Goal: Information Seeking & Learning: Check status

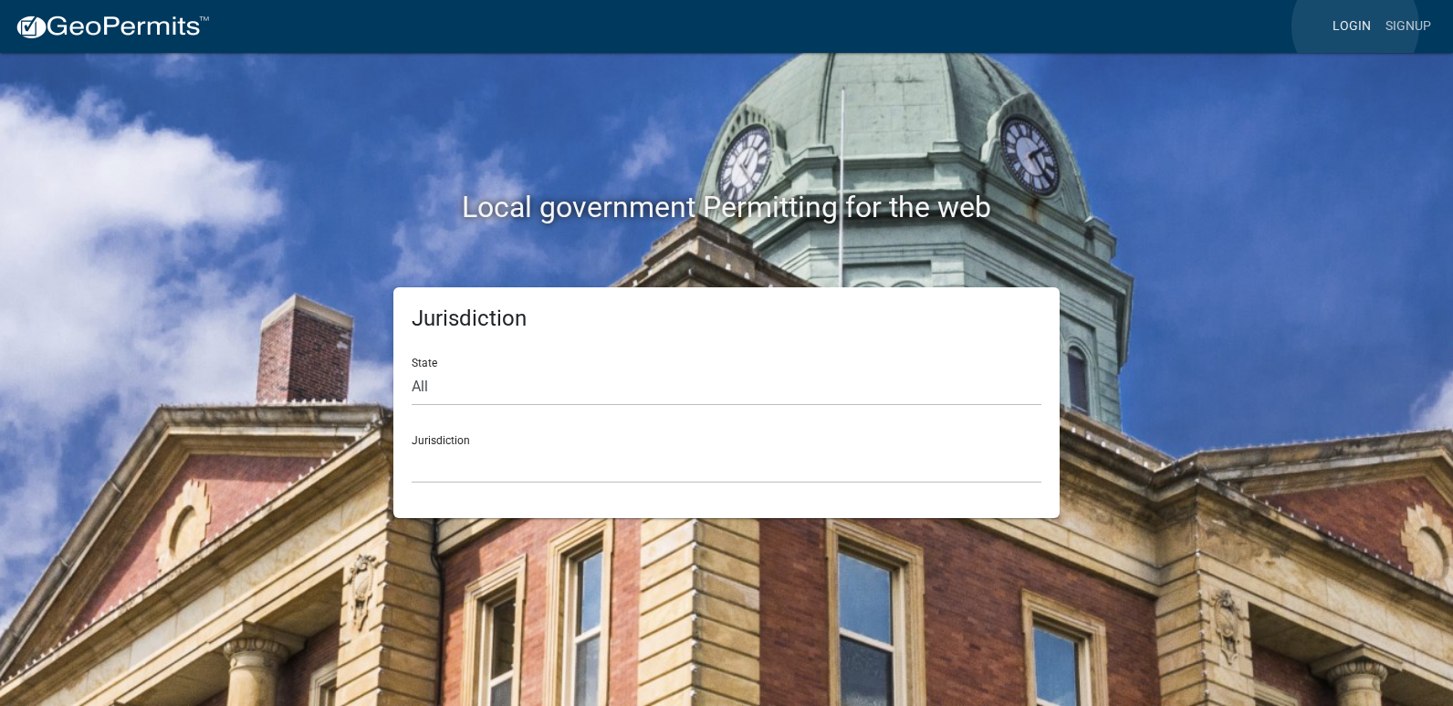
click at [1354, 26] on link "Login" at bounding box center [1351, 26] width 53 height 35
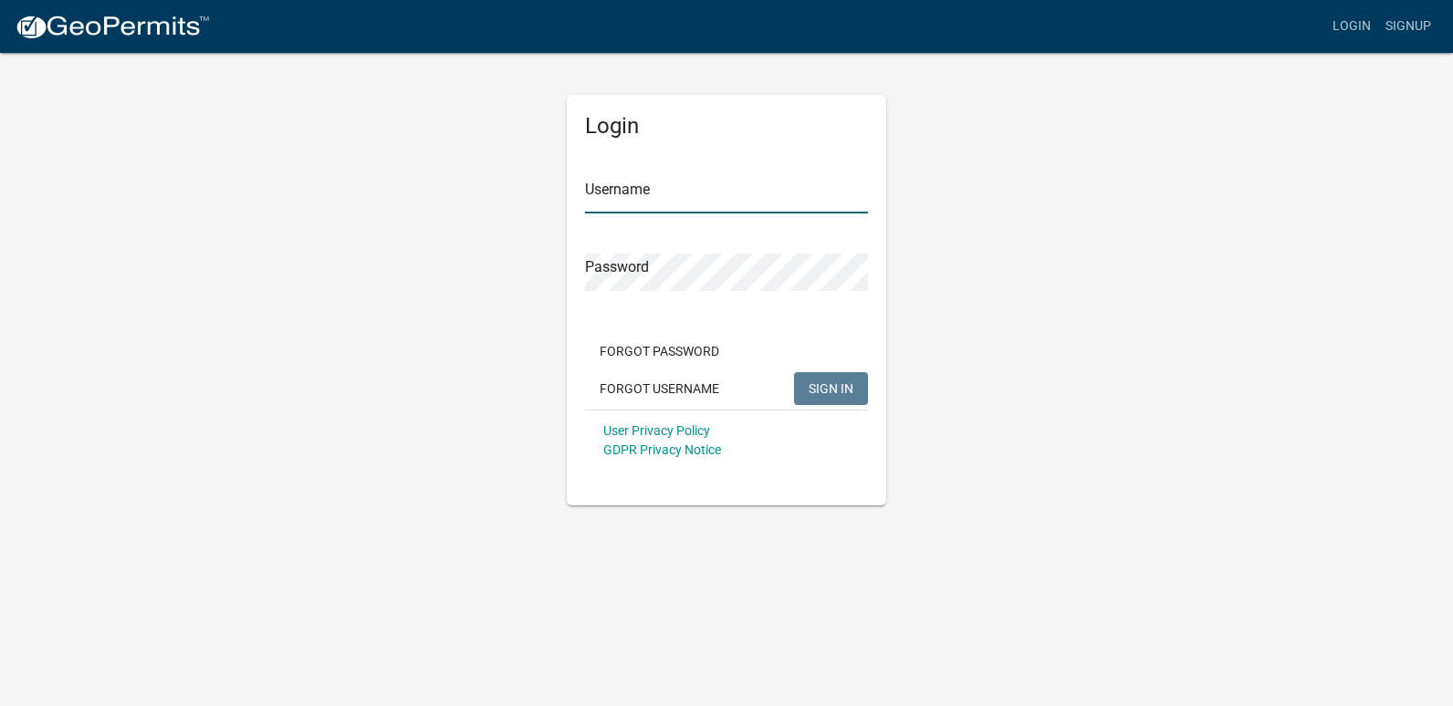
type input "ricktryon"
click at [838, 389] on span "SIGN IN" at bounding box center [831, 388] width 45 height 15
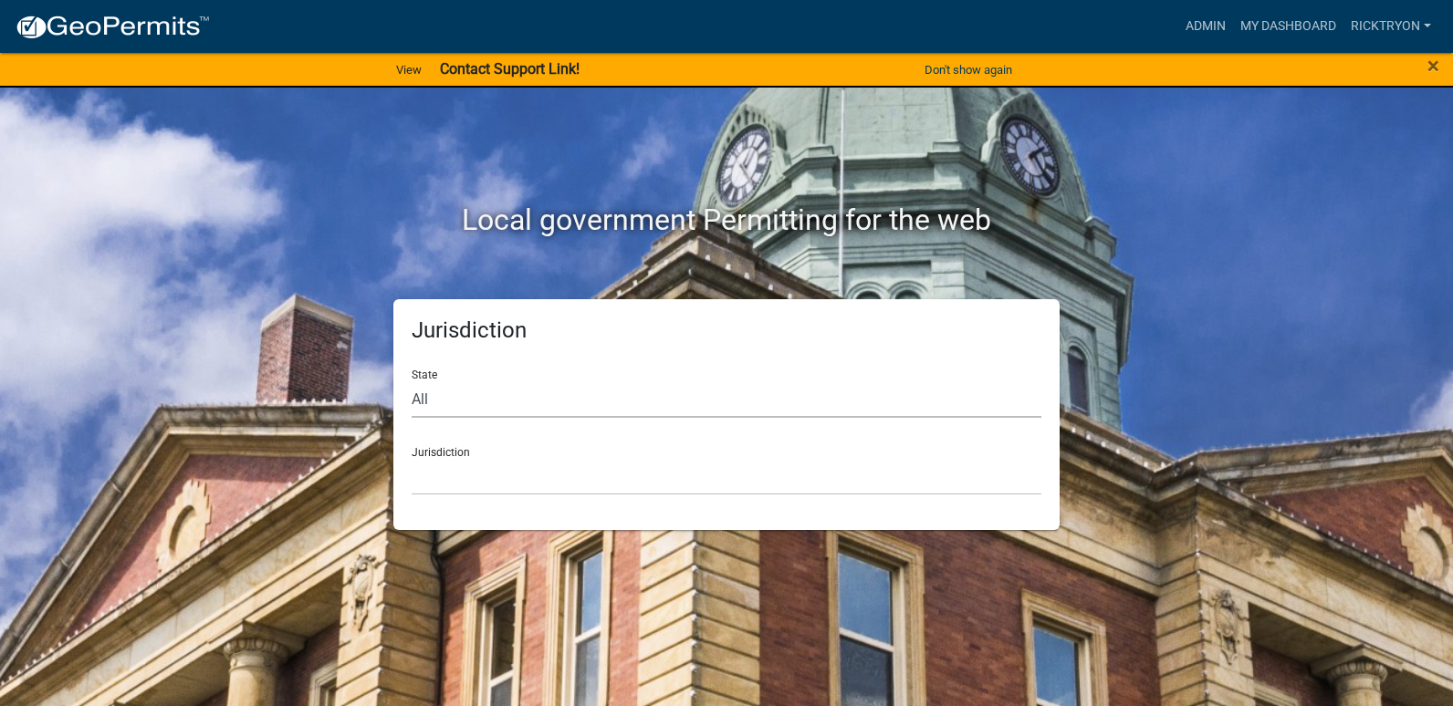
click at [539, 403] on select "All [US_STATE] [US_STATE] [US_STATE] [US_STATE] [US_STATE] [US_STATE] [US_STATE…" at bounding box center [727, 399] width 630 height 37
select select "[US_STATE]"
click at [412, 381] on select "All [US_STATE] [US_STATE] [US_STATE] [US_STATE] [US_STATE] [US_STATE] [US_STATE…" at bounding box center [727, 399] width 630 height 37
drag, startPoint x: 474, startPoint y: 475, endPoint x: 473, endPoint y: 462, distance: 12.8
click at [474, 474] on select "City of [GEOGRAPHIC_DATA], [US_STATE] City of [GEOGRAPHIC_DATA], [US_STATE] Cit…" at bounding box center [727, 476] width 630 height 37
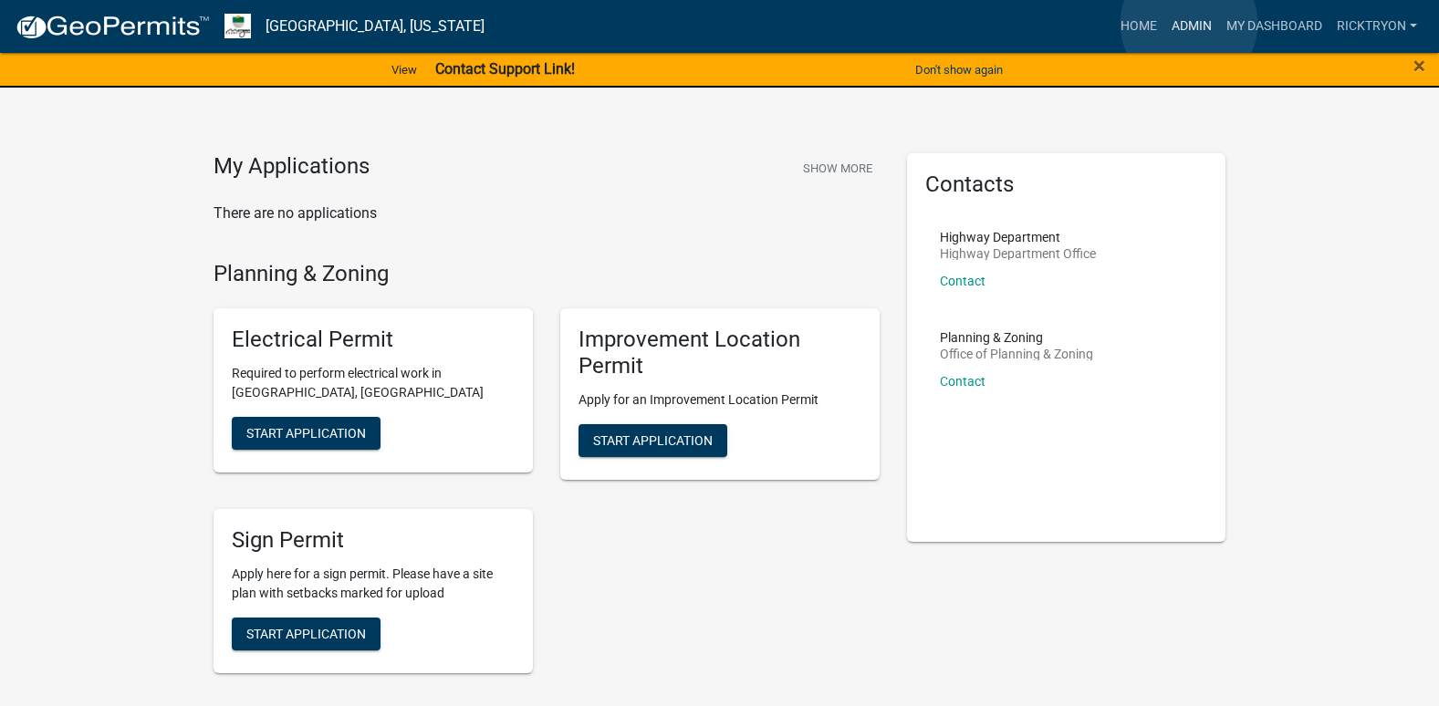
click at [1189, 24] on link "Admin" at bounding box center [1191, 26] width 55 height 35
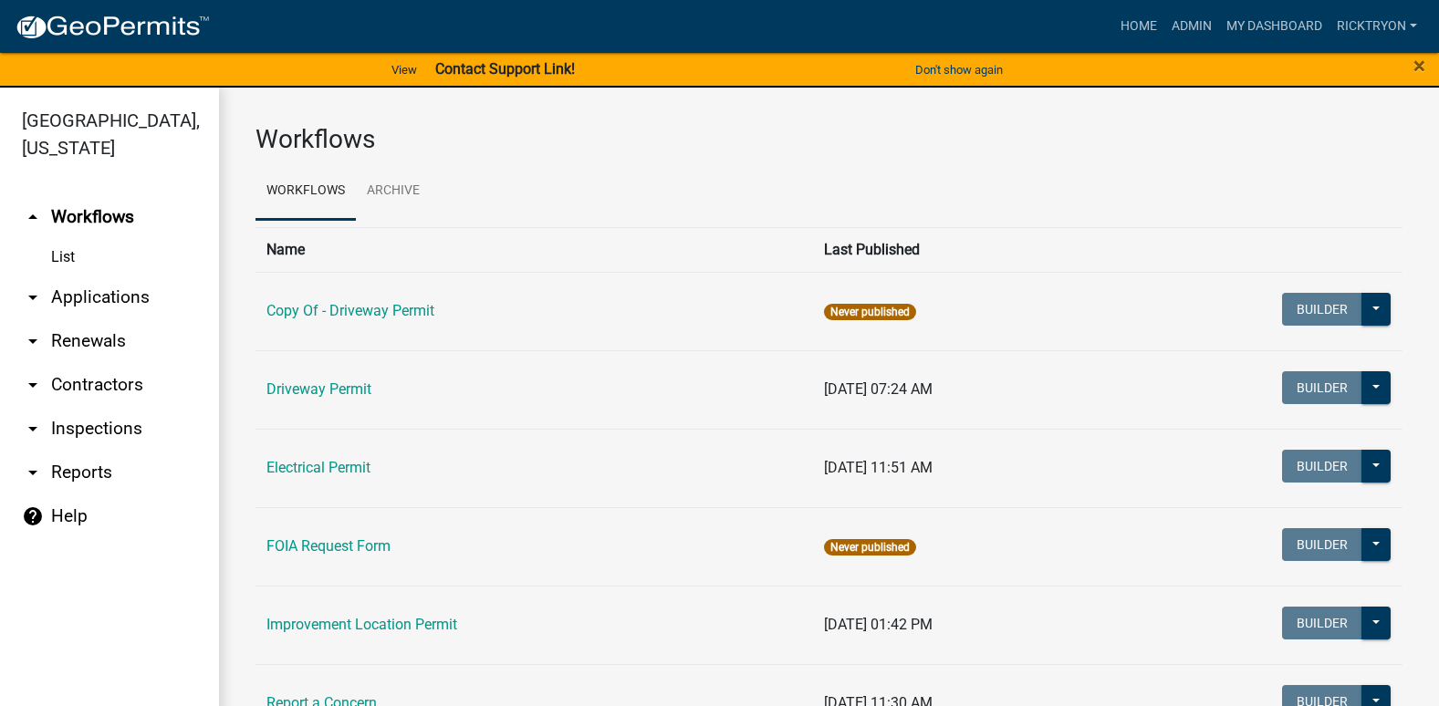
click at [79, 294] on link "arrow_drop_down Applications" at bounding box center [109, 298] width 219 height 44
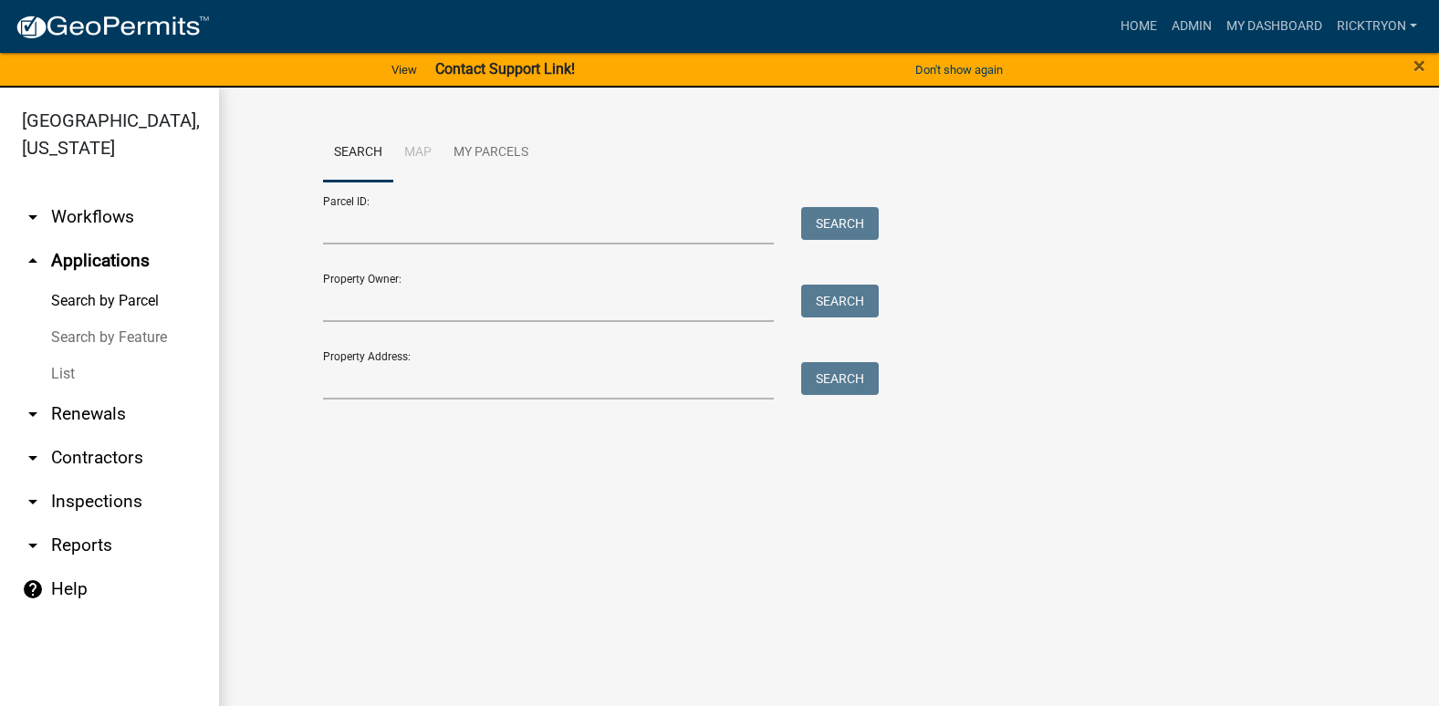
click at [72, 379] on link "List" at bounding box center [109, 374] width 219 height 37
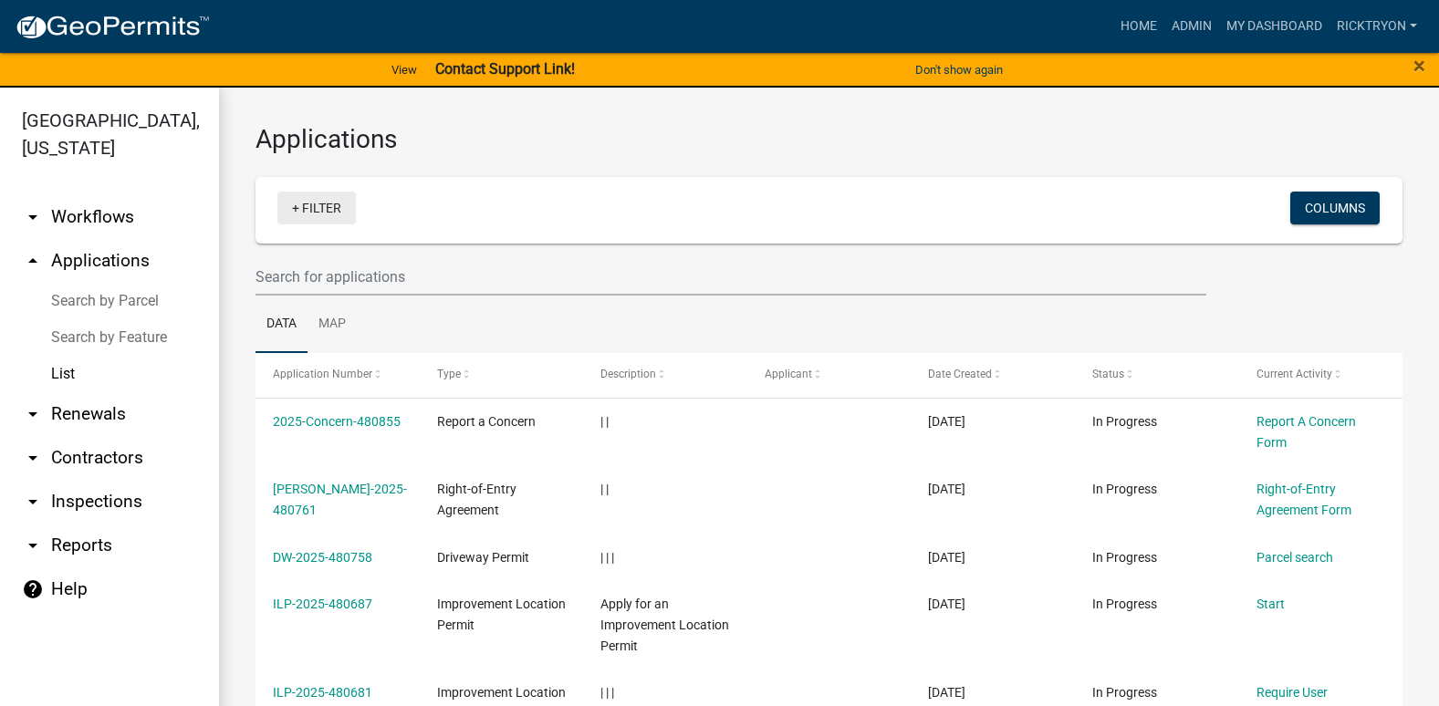
click at [334, 211] on link "+ Filter" at bounding box center [316, 208] width 78 height 33
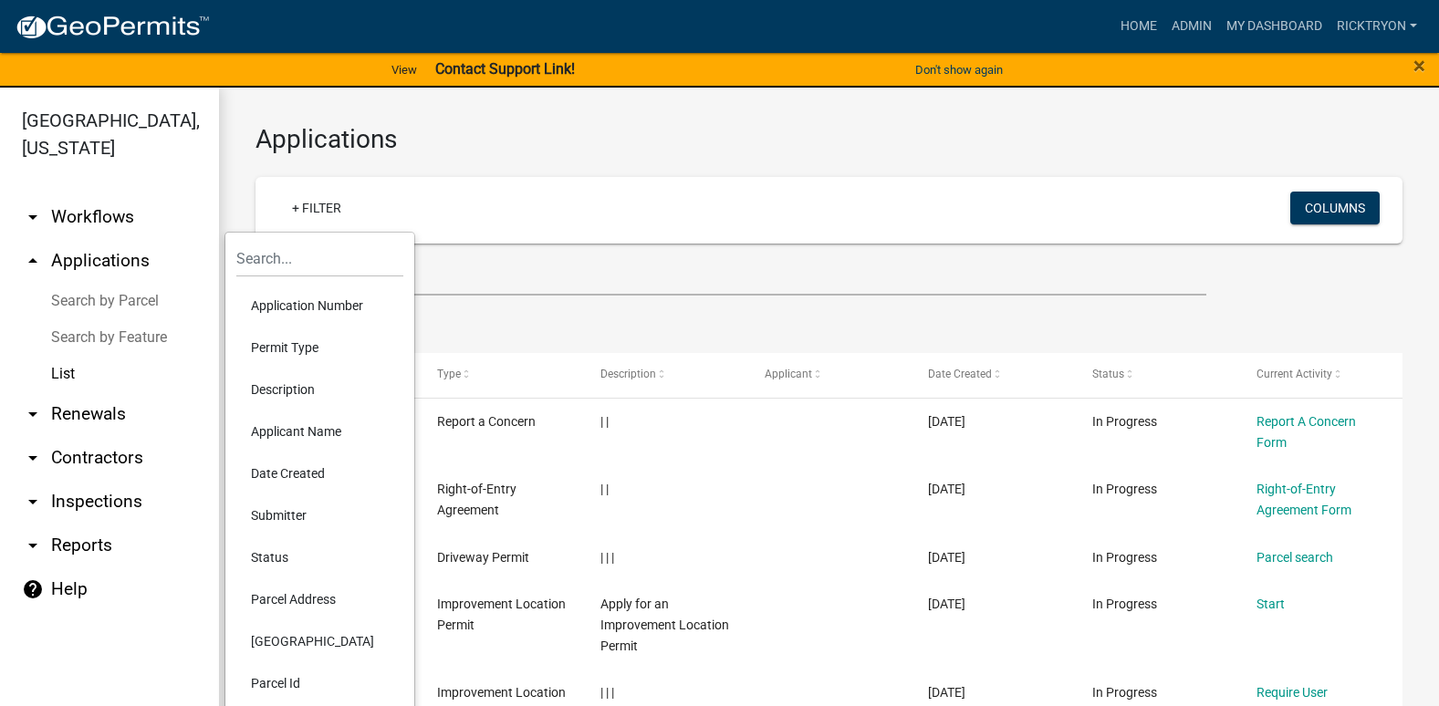
click at [321, 297] on li "Application Number" at bounding box center [319, 306] width 167 height 42
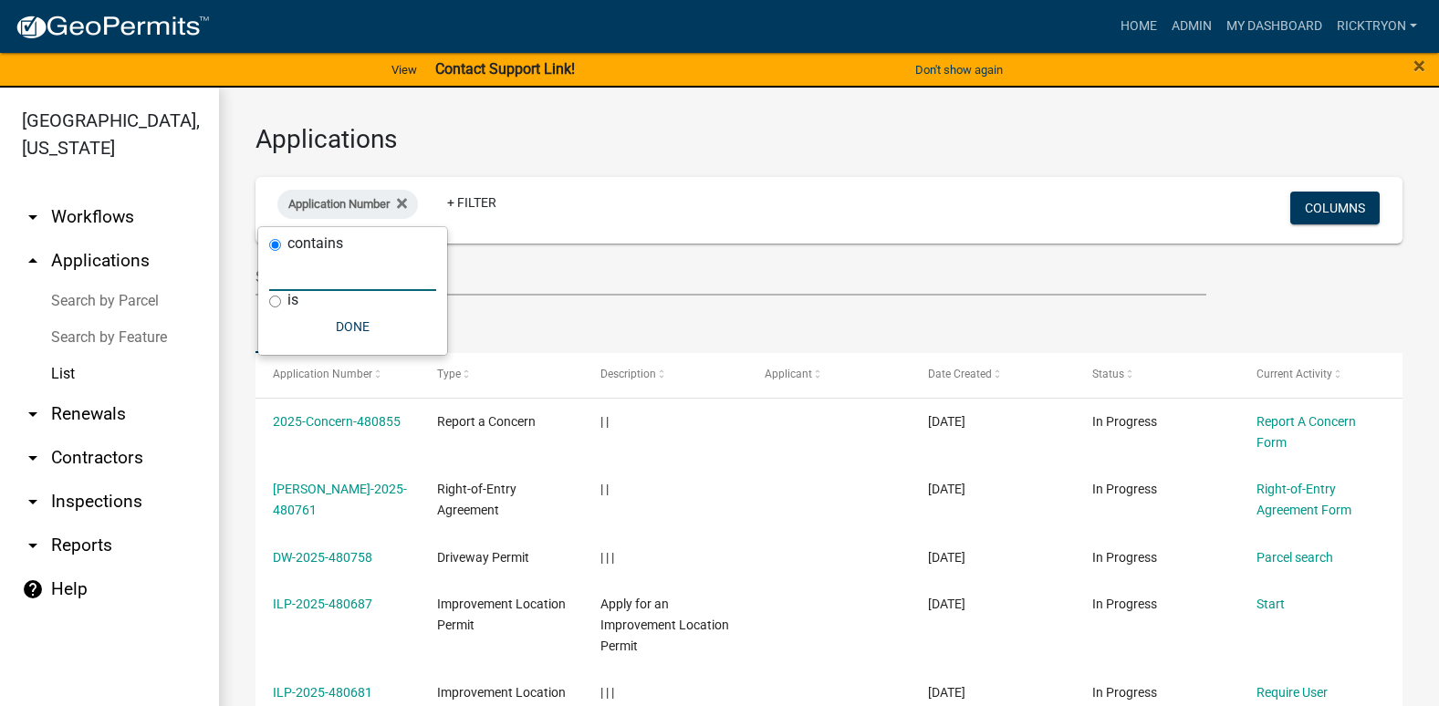
click at [316, 276] on input "text" at bounding box center [352, 272] width 167 height 37
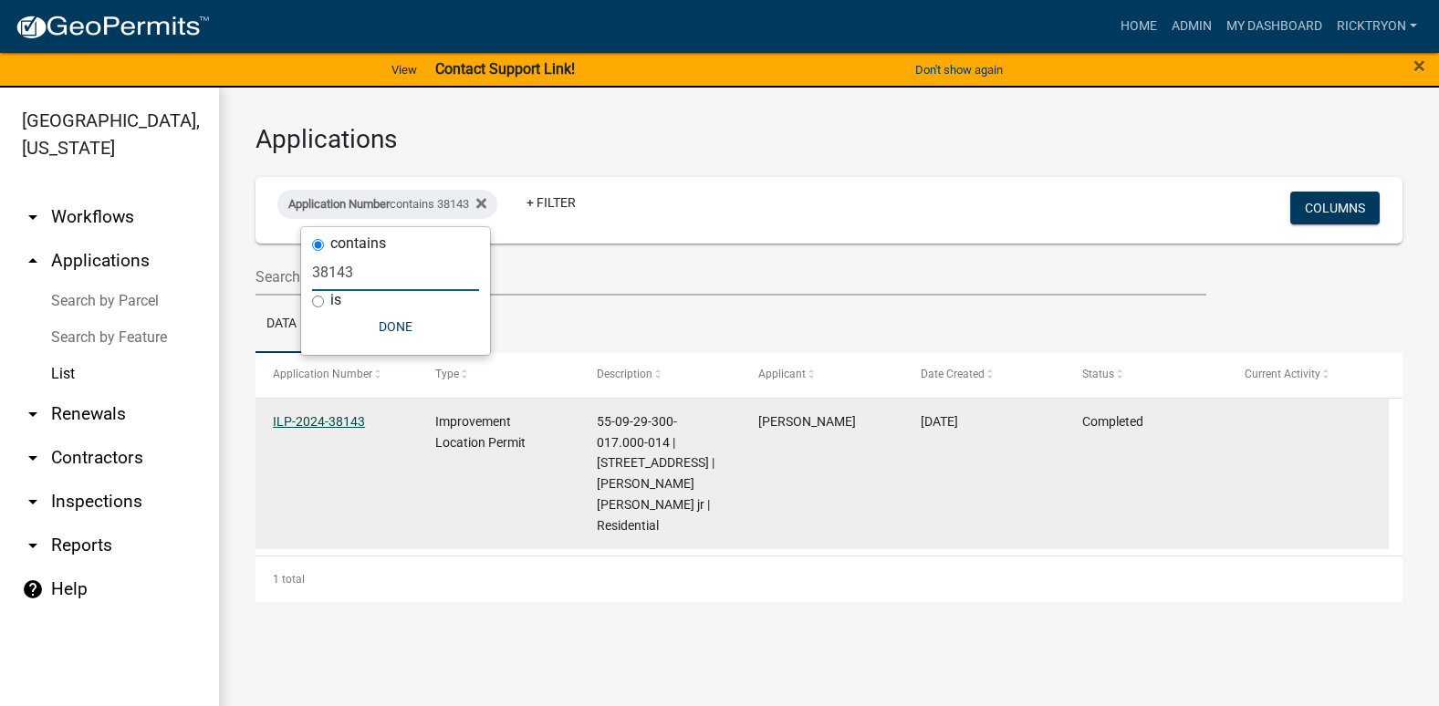
type input "38143"
click at [339, 421] on link "ILP-2024-38143" at bounding box center [319, 421] width 92 height 15
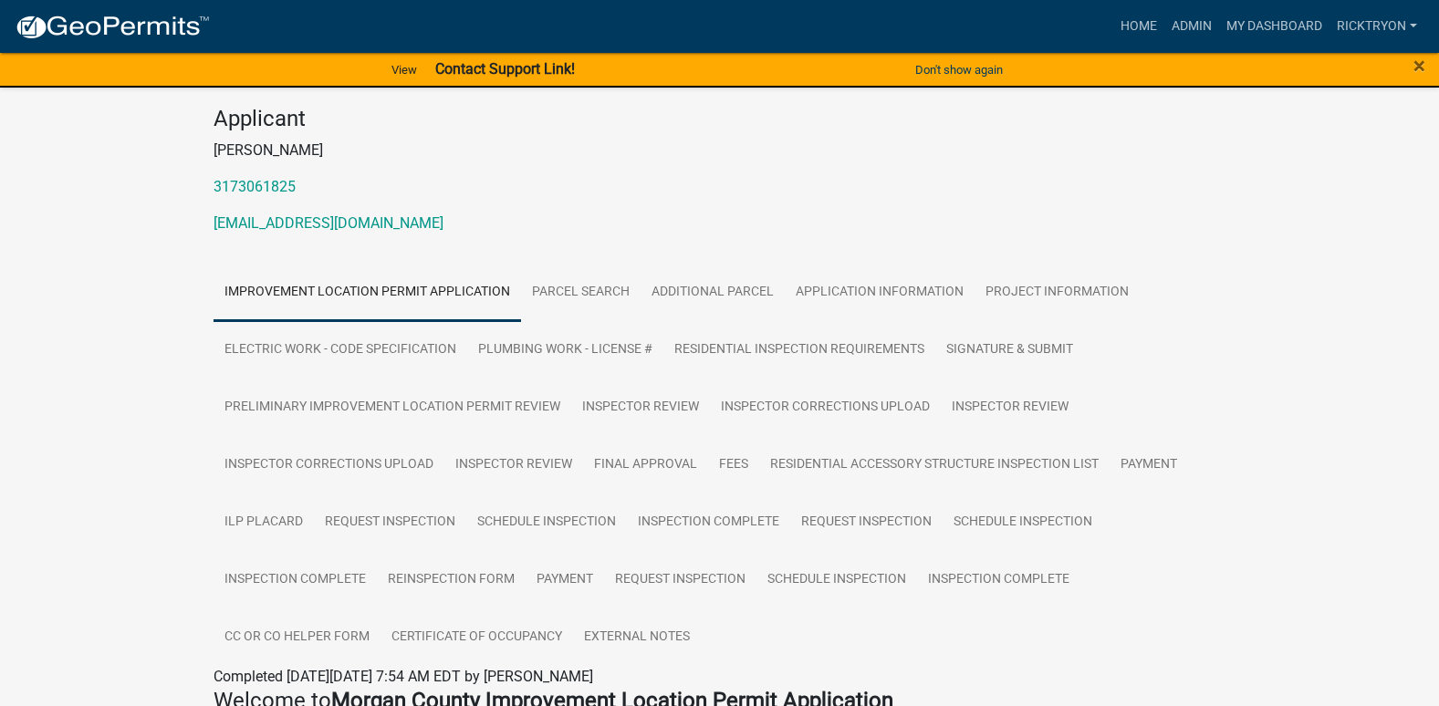
scroll to position [183, 0]
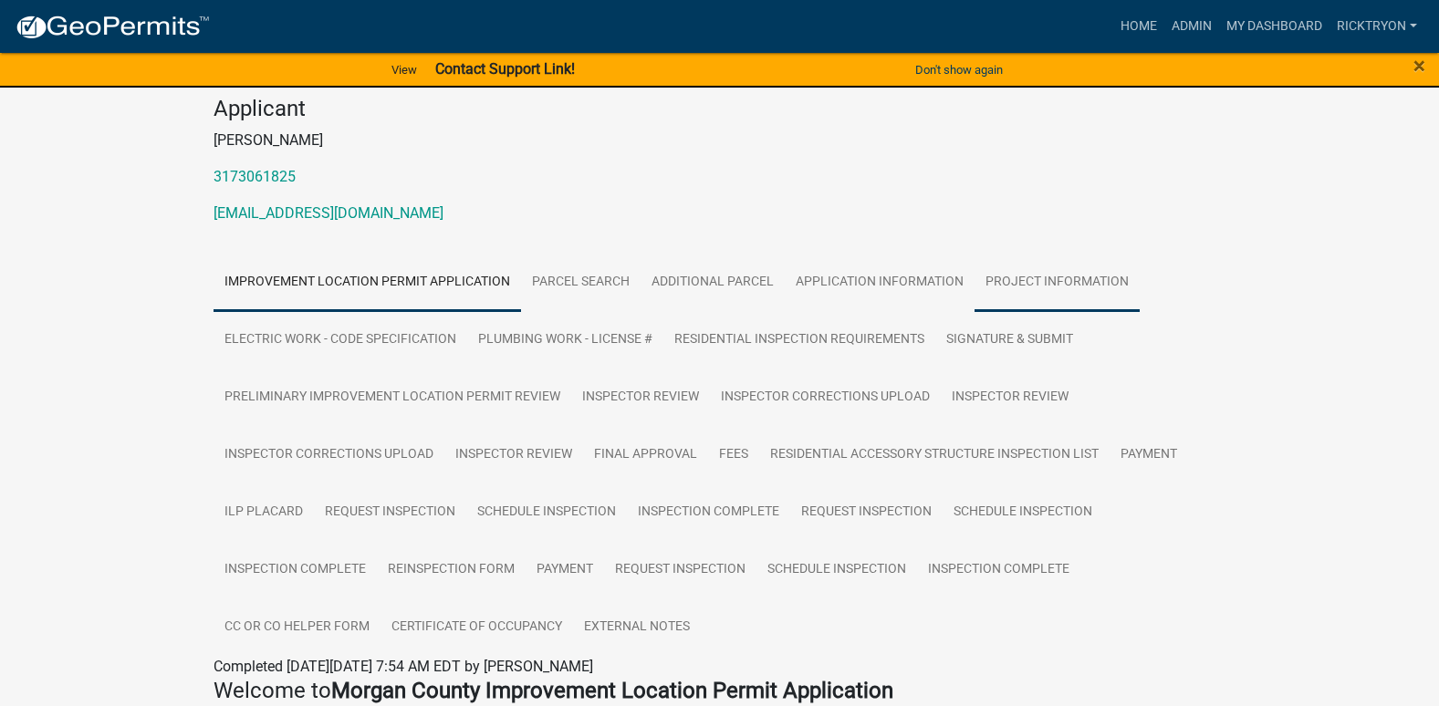
click at [1070, 275] on link "Project Information" at bounding box center [1057, 283] width 165 height 58
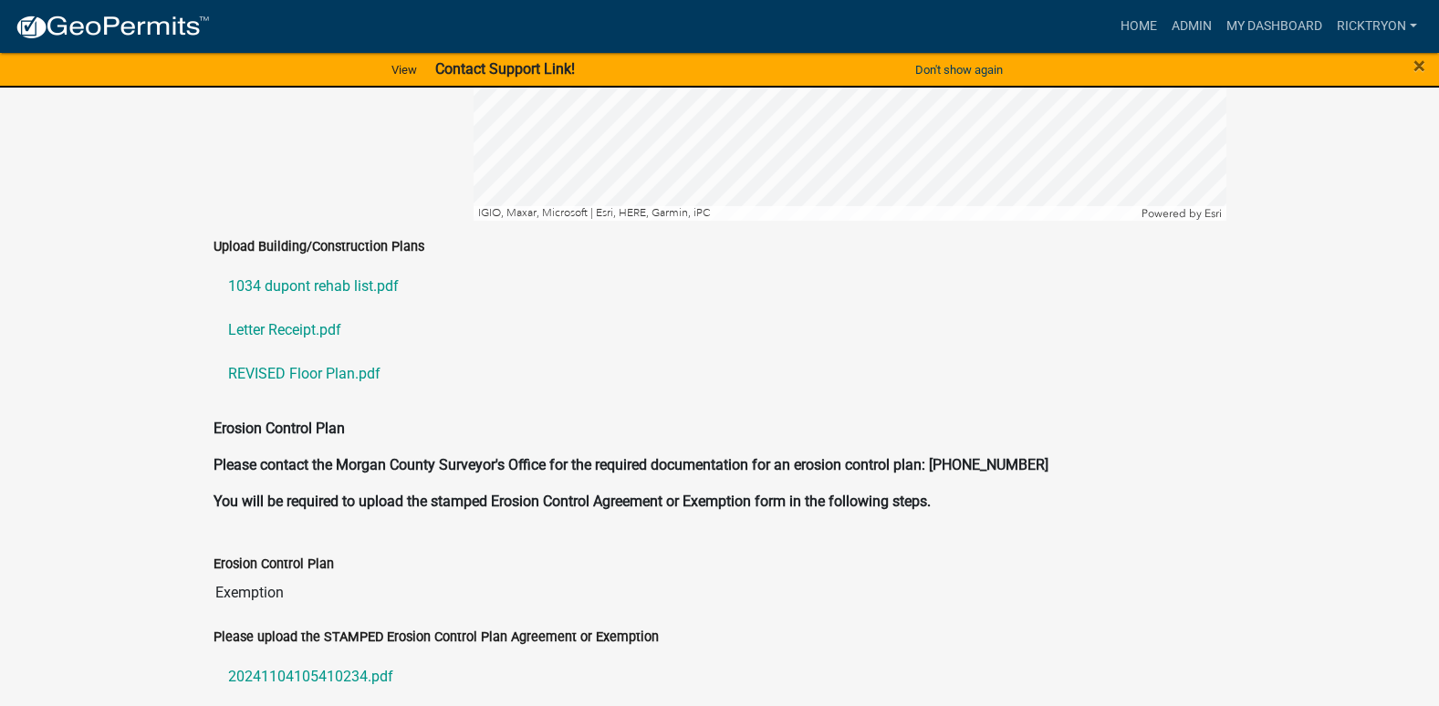
scroll to position [4107, 0]
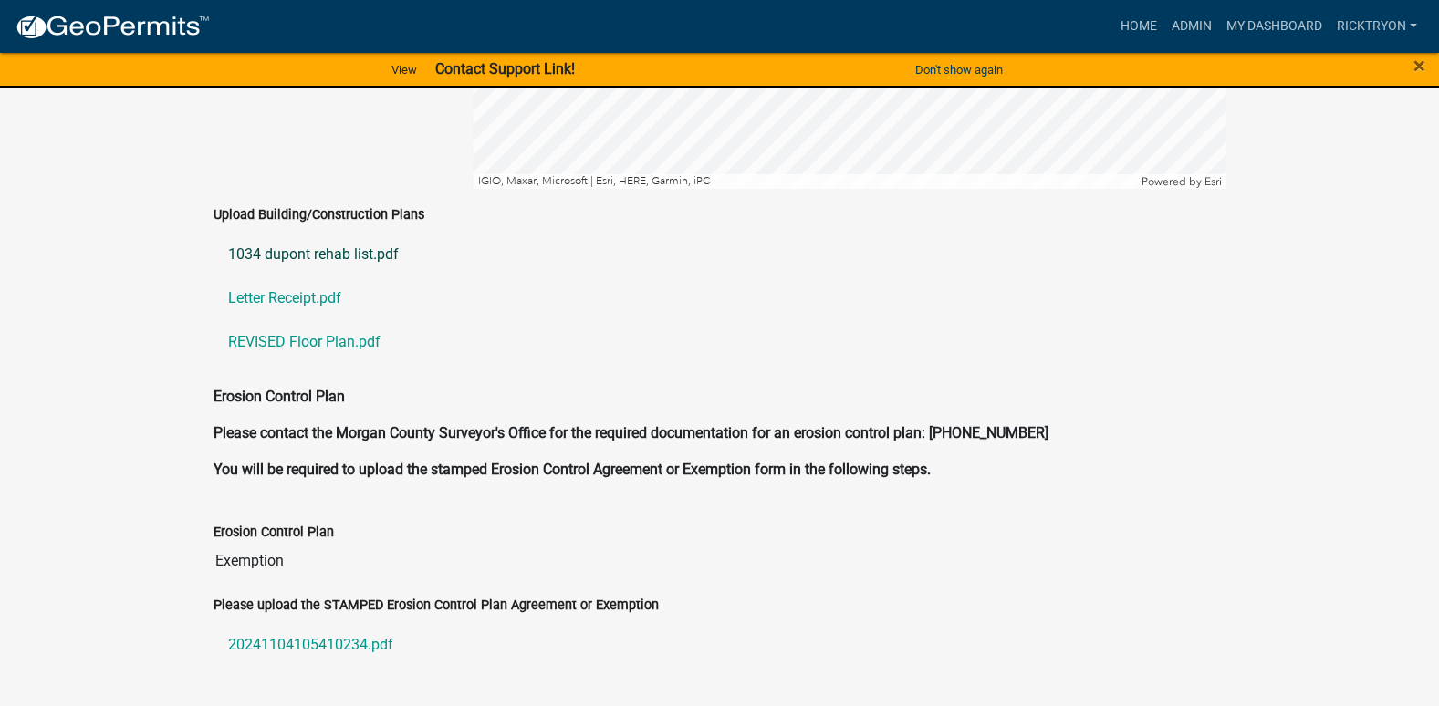
click at [297, 233] on link "1034 dupont rehab list.pdf" at bounding box center [720, 255] width 1013 height 44
click at [301, 277] on link "Letter Receipt.pdf" at bounding box center [720, 299] width 1013 height 44
click at [333, 320] on link "REVISED Floor Plan.pdf" at bounding box center [720, 342] width 1013 height 44
click at [286, 233] on link "1034 dupont rehab list.pdf" at bounding box center [720, 255] width 1013 height 44
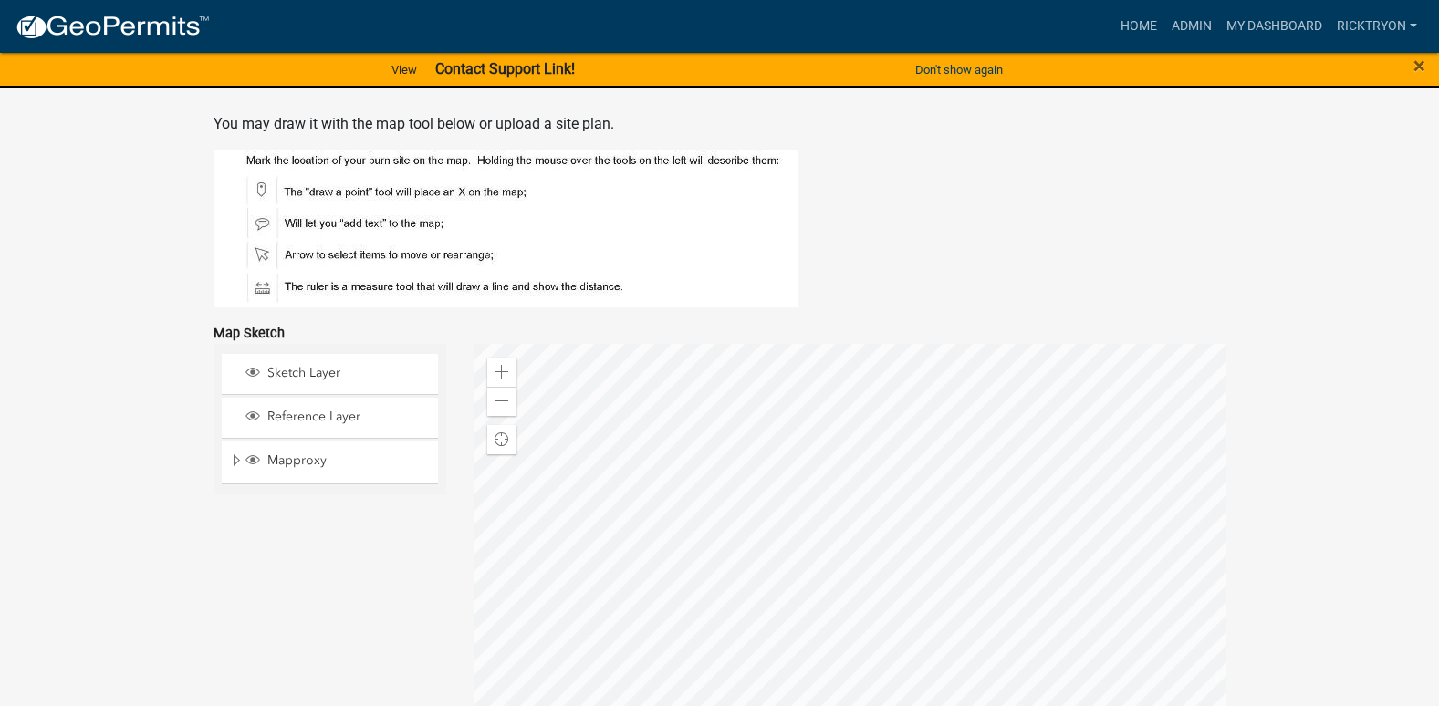
scroll to position [3468, 0]
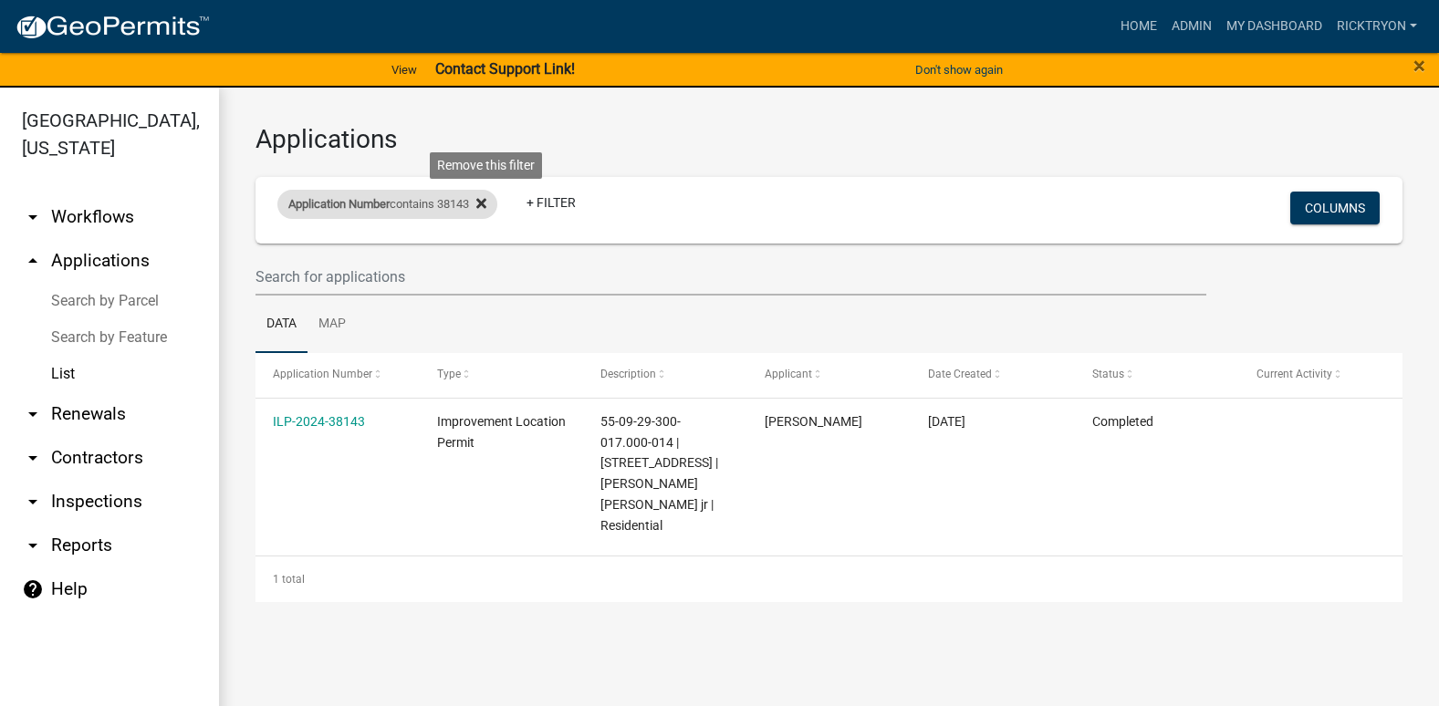
click at [486, 203] on icon at bounding box center [481, 204] width 10 height 10
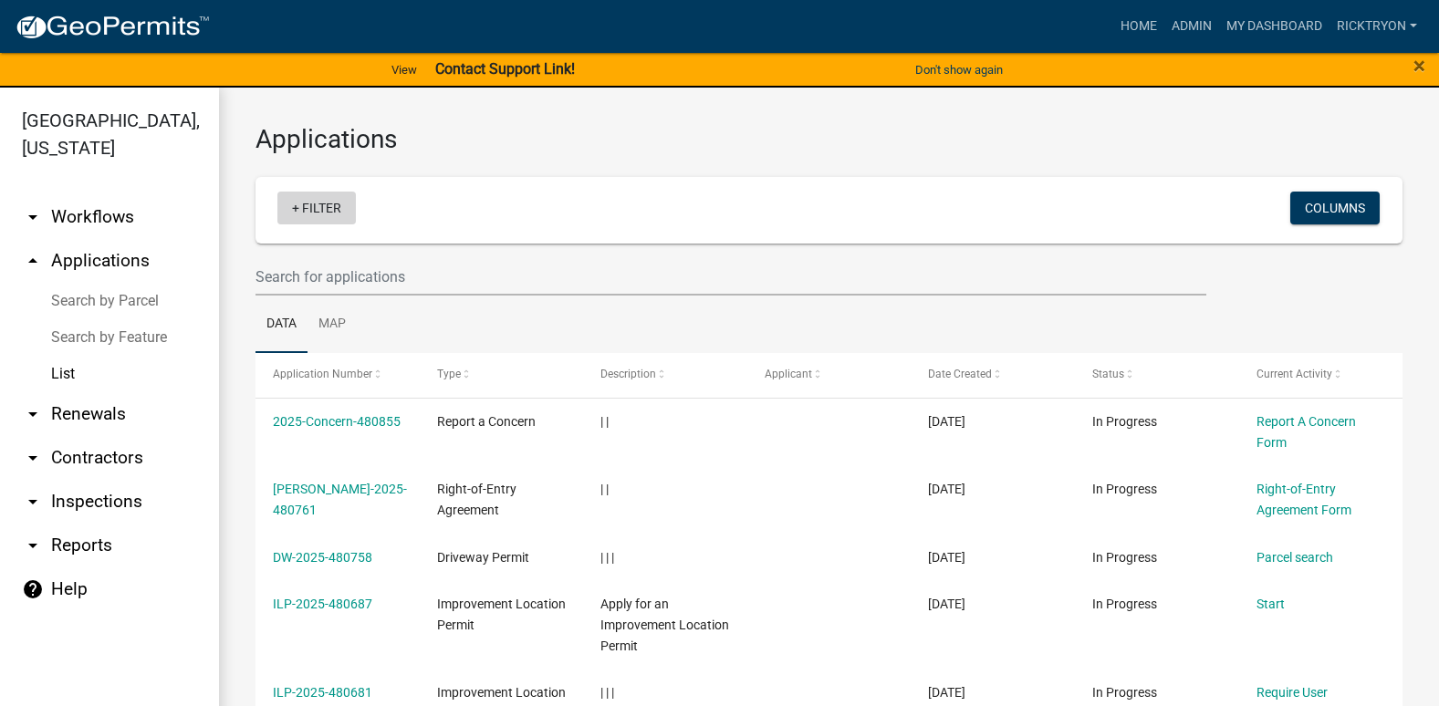
click at [336, 208] on link "+ Filter" at bounding box center [316, 208] width 78 height 33
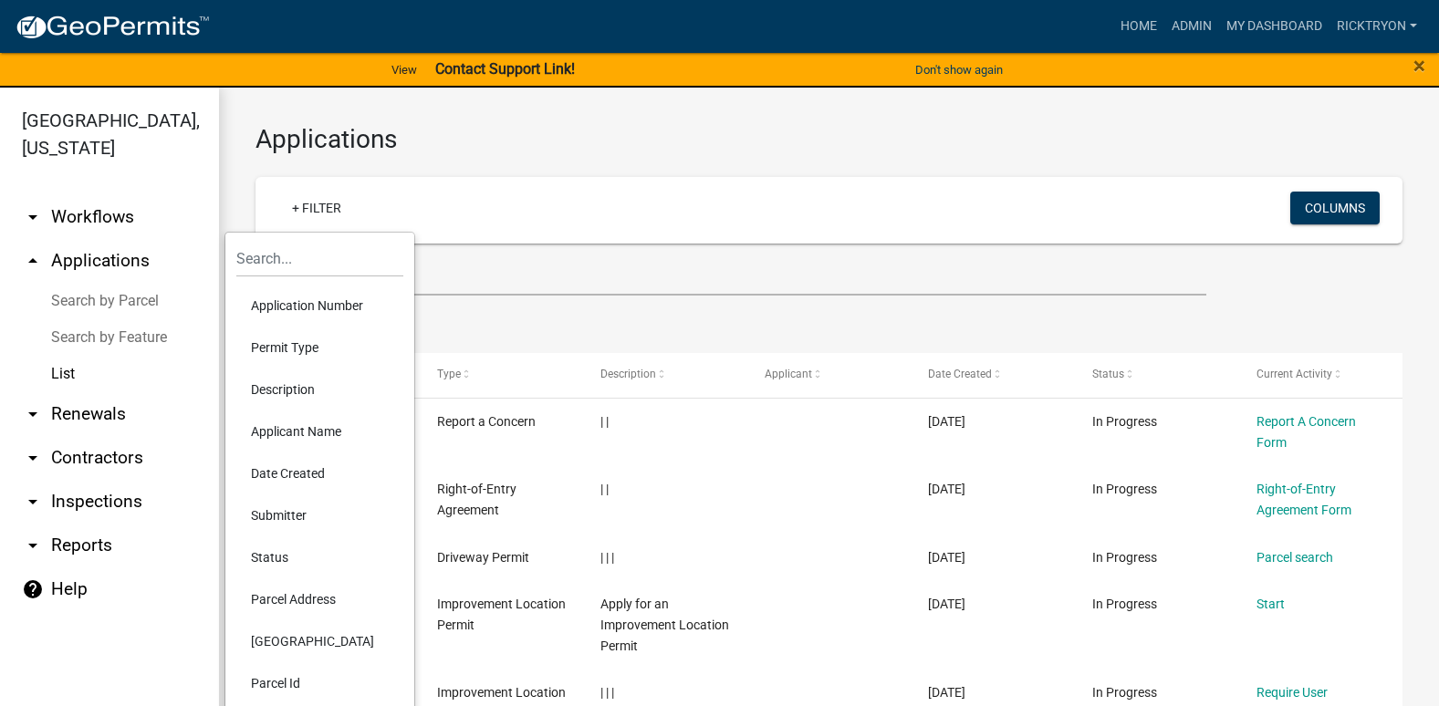
click at [287, 303] on li "Application Number" at bounding box center [319, 306] width 167 height 42
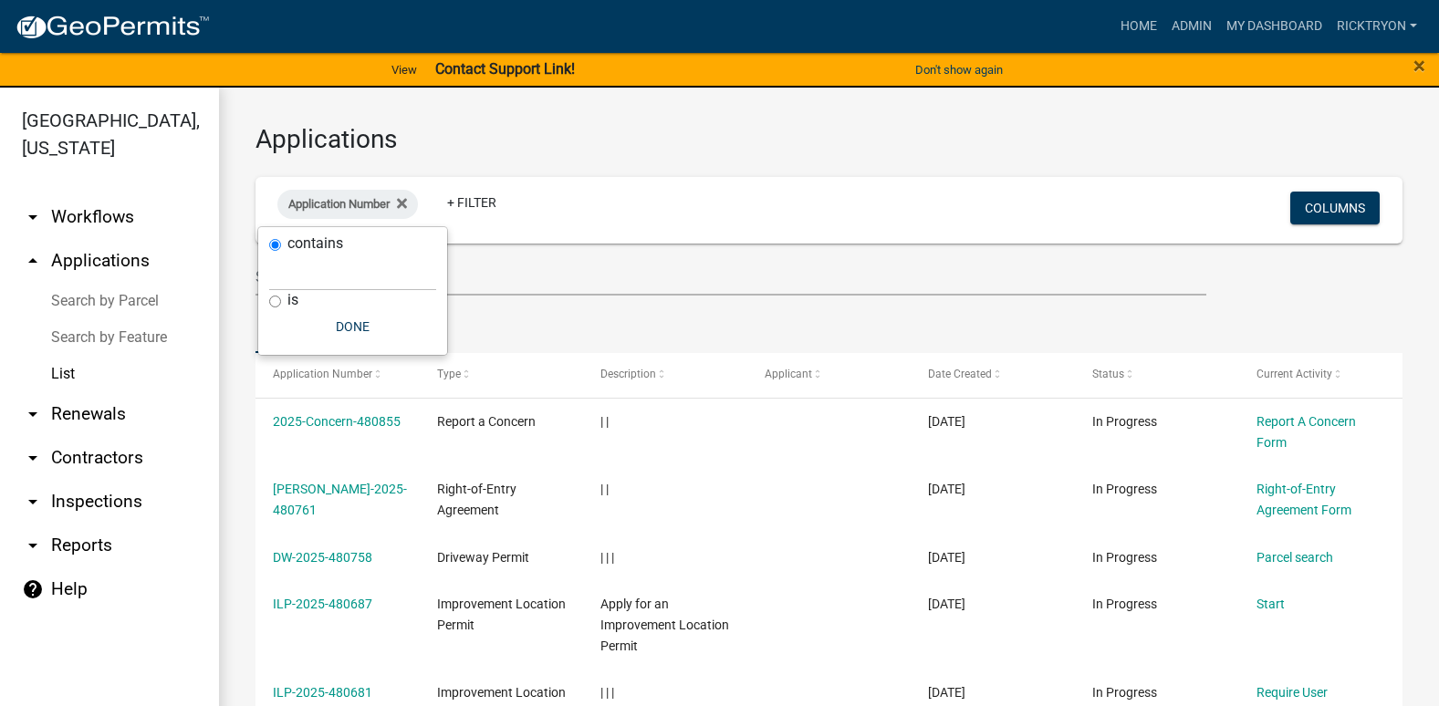
click at [296, 295] on label "is" at bounding box center [292, 300] width 11 height 15
click at [281, 296] on input "is" at bounding box center [275, 302] width 12 height 12
radio input "true"
click at [283, 287] on input "text" at bounding box center [352, 291] width 167 height 37
click at [276, 251] on div "contains" at bounding box center [352, 244] width 167 height 19
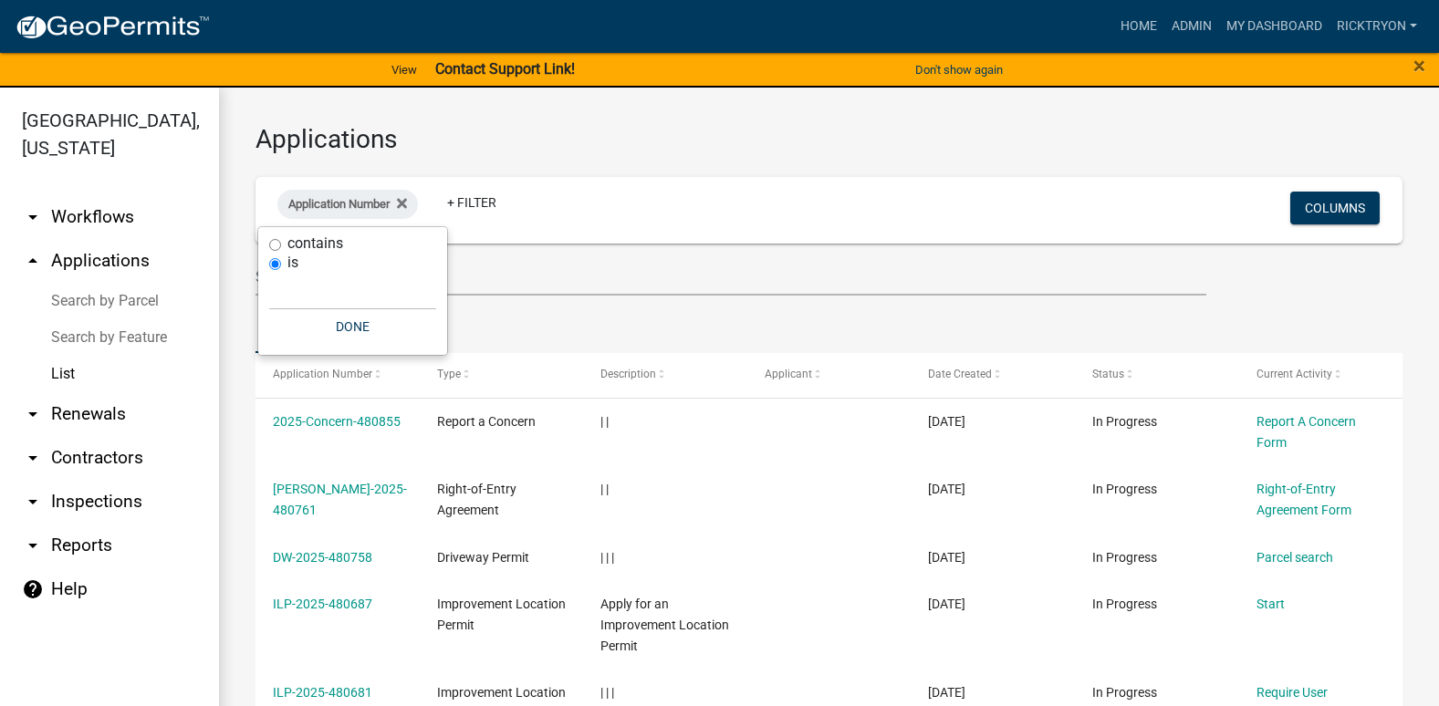
click at [276, 241] on input "contains" at bounding box center [275, 245] width 12 height 12
radio input "true"
click at [287, 272] on input "text" at bounding box center [352, 272] width 167 height 37
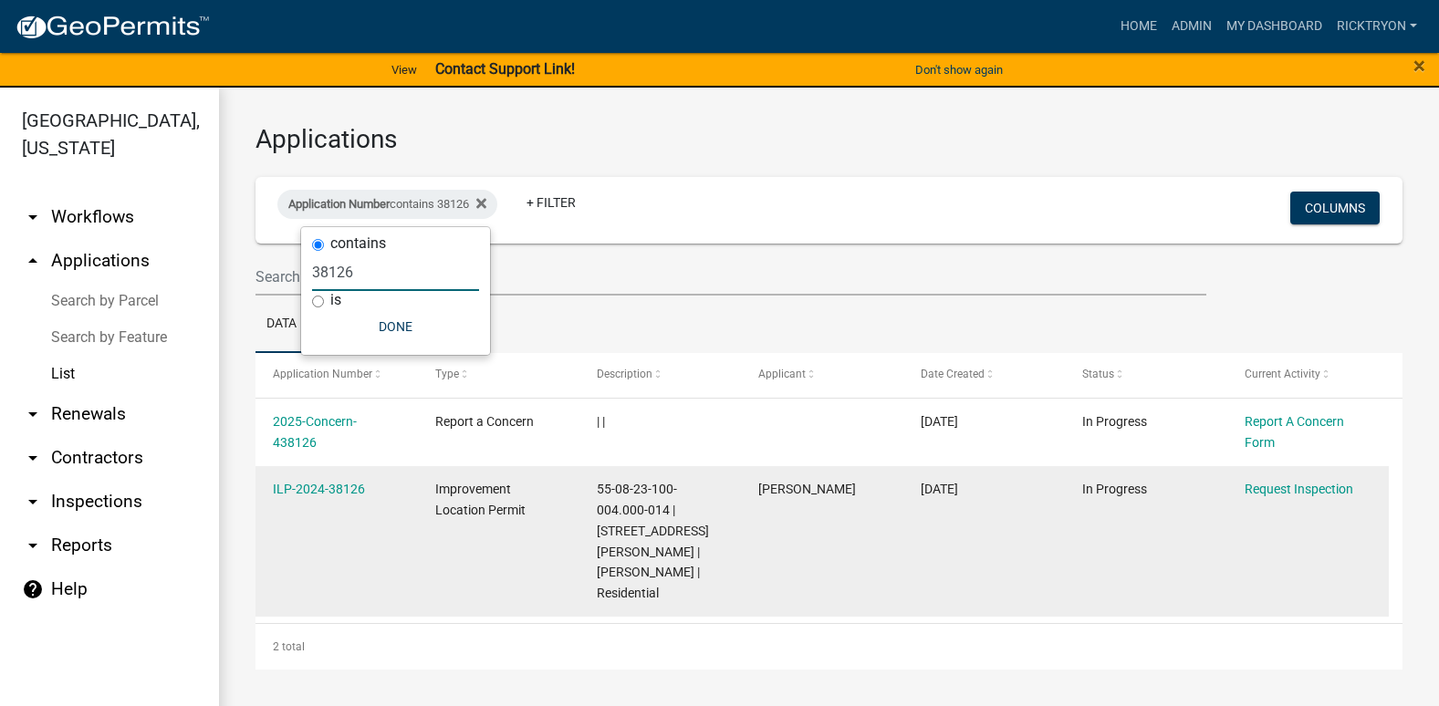
type input "38126"
click at [333, 477] on datatable-body-cell "ILP-2024-38126" at bounding box center [337, 541] width 162 height 151
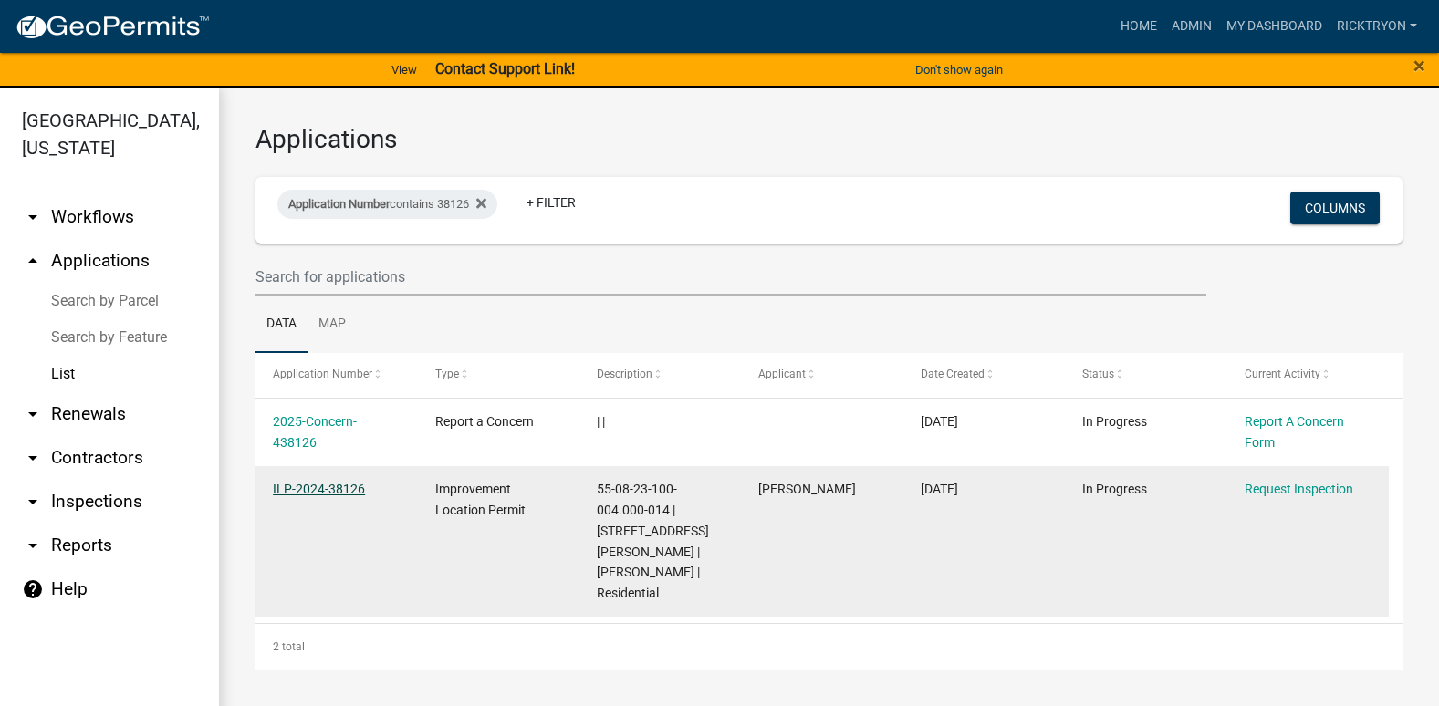
click at [333, 487] on link "ILP-2024-38126" at bounding box center [319, 489] width 92 height 15
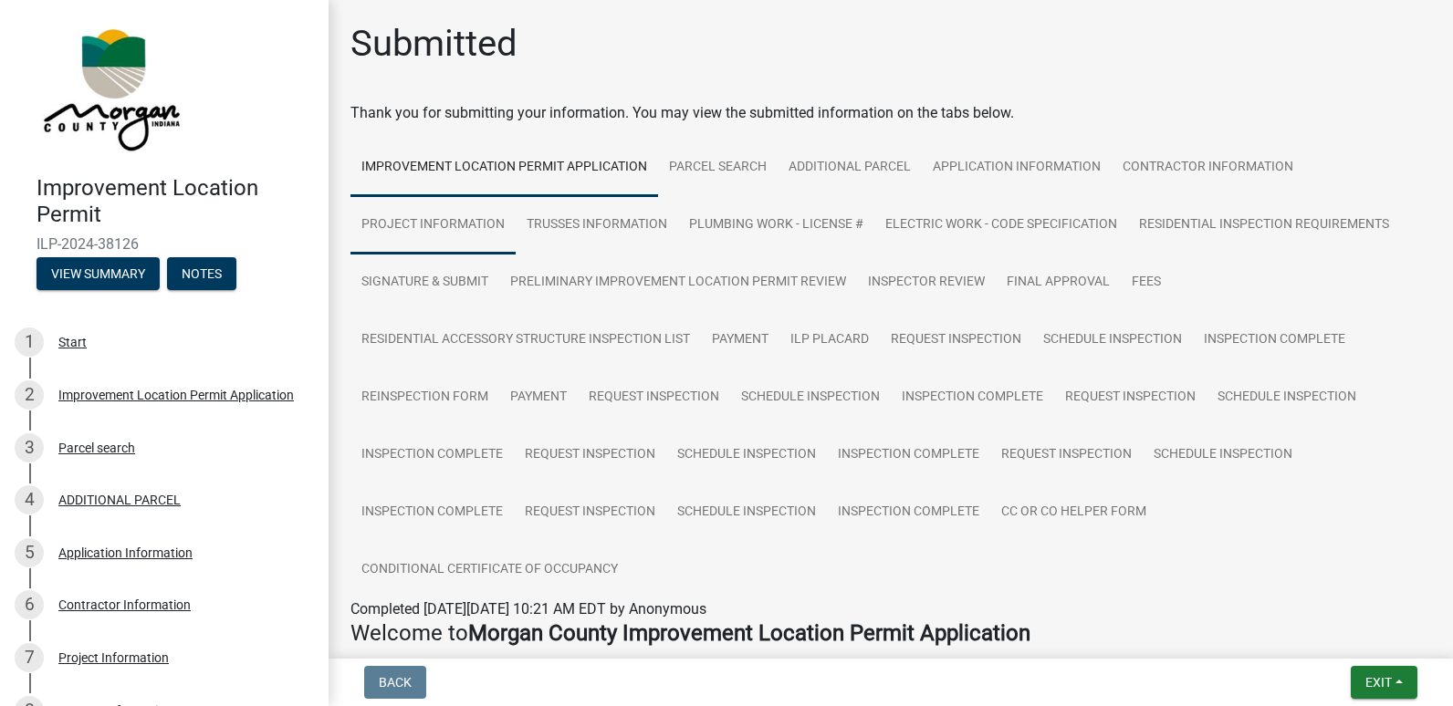
click at [452, 217] on link "Project Information" at bounding box center [432, 225] width 165 height 58
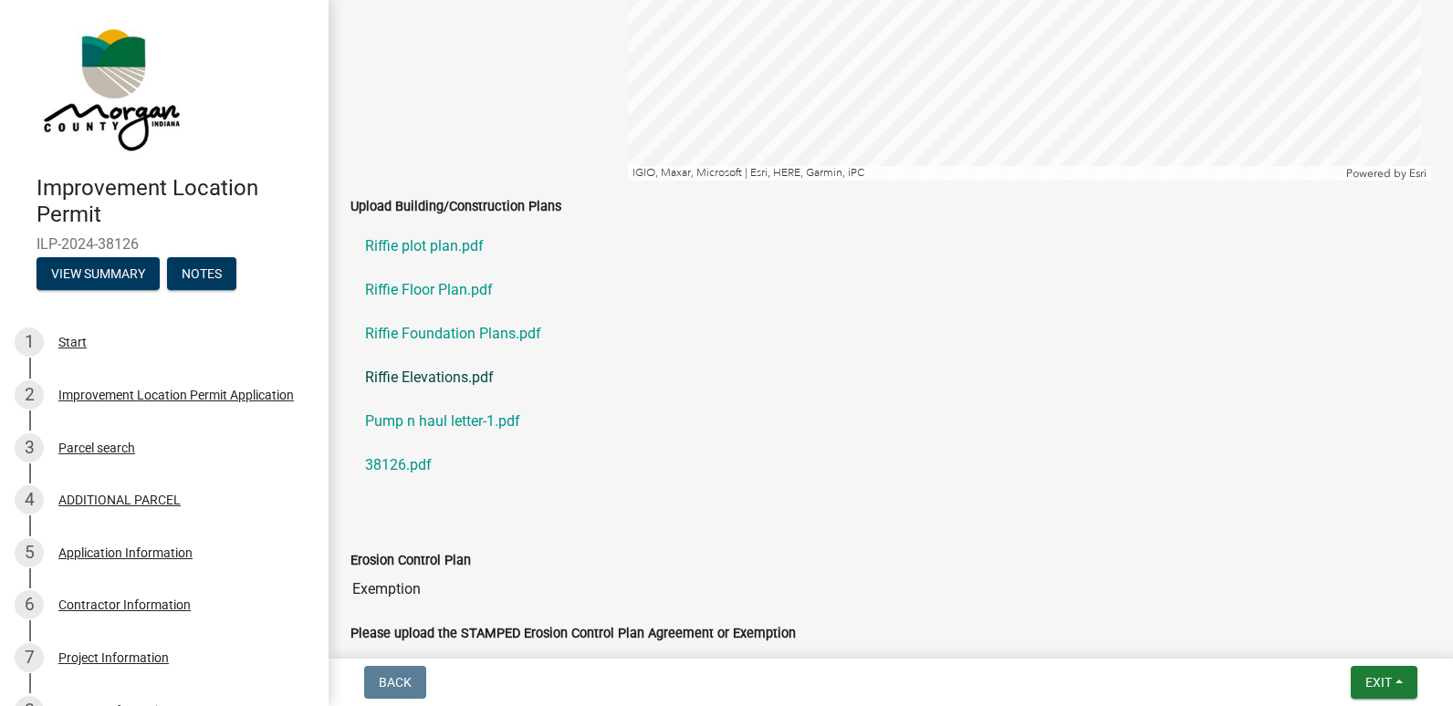
scroll to position [3285, 0]
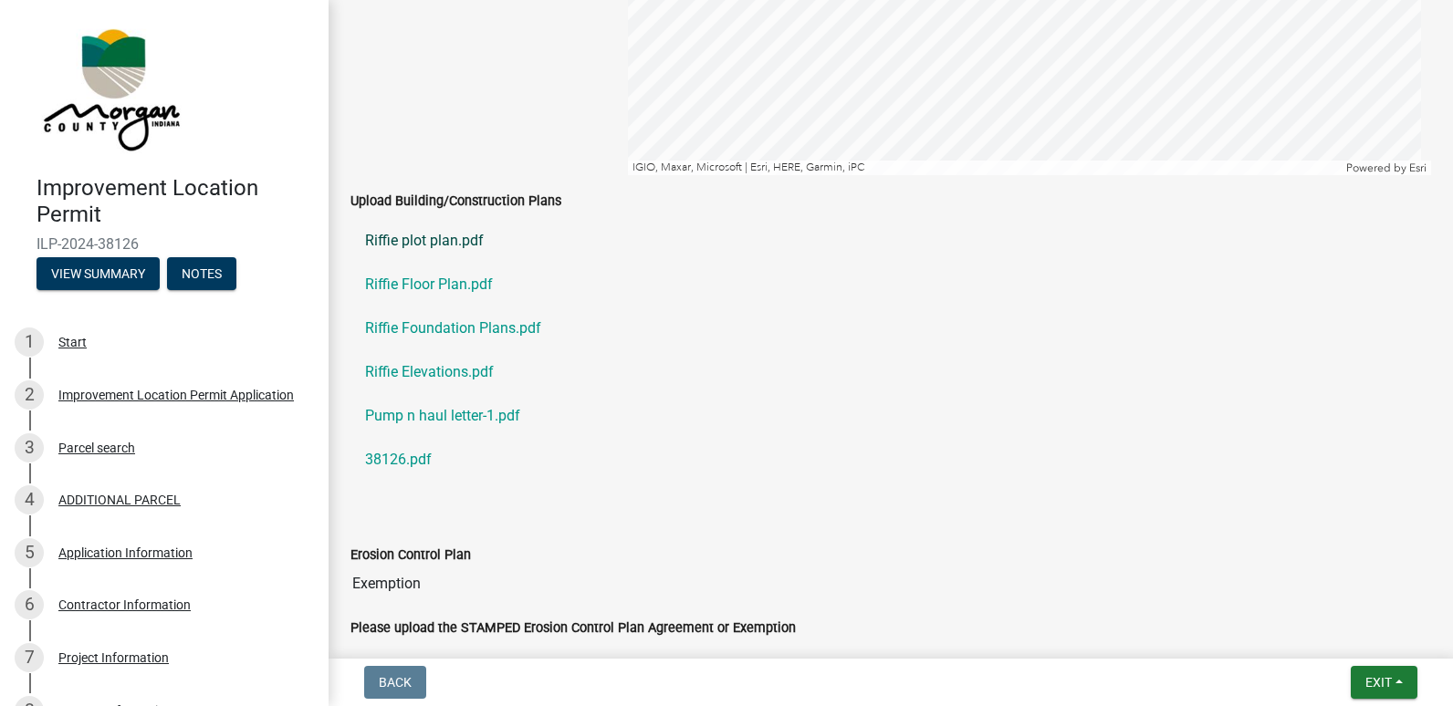
click at [423, 245] on link "Riffie plot plan.pdf" at bounding box center [890, 241] width 1080 height 44
click at [421, 283] on link "Riffie Floor Plan.pdf" at bounding box center [890, 285] width 1080 height 44
click at [456, 333] on link "Riffie Foundation Plans.pdf" at bounding box center [890, 329] width 1080 height 44
click at [428, 371] on link "Riffie Elevations.pdf" at bounding box center [890, 372] width 1080 height 44
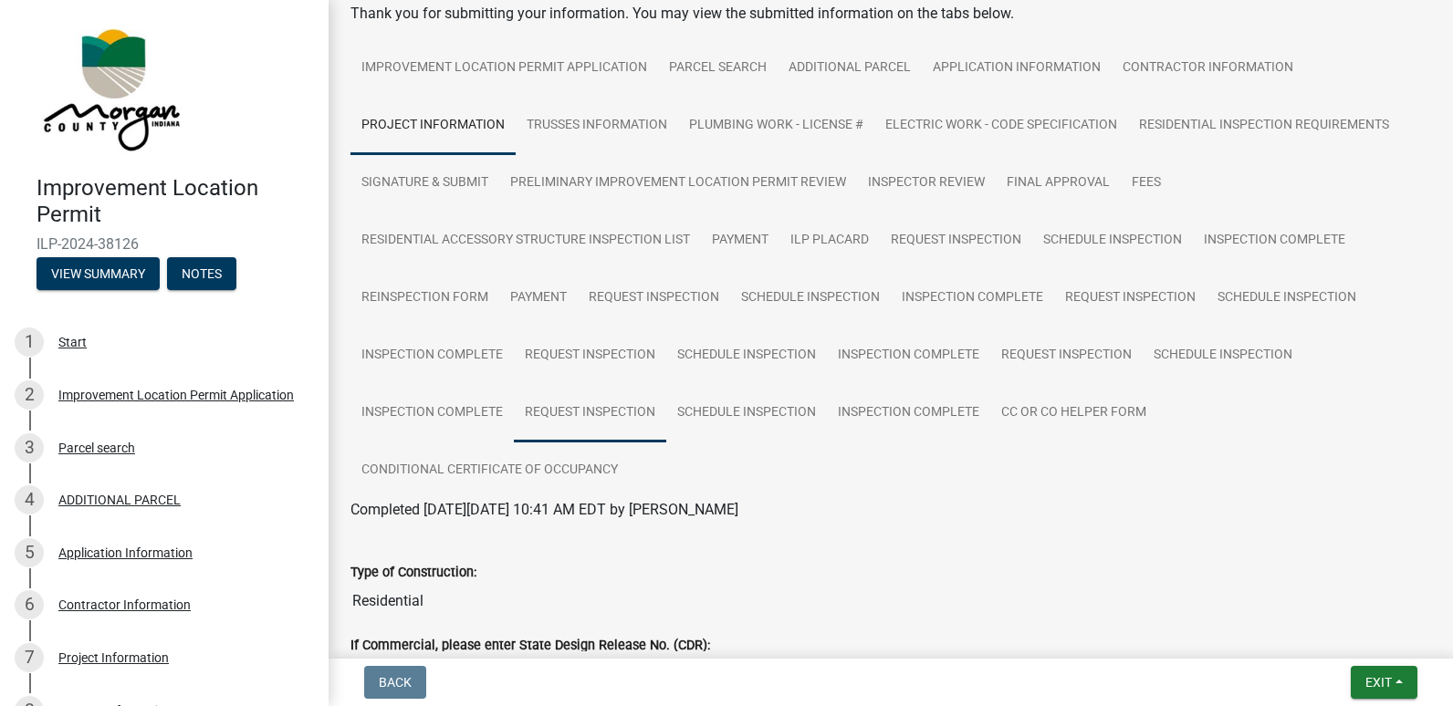
scroll to position [0, 0]
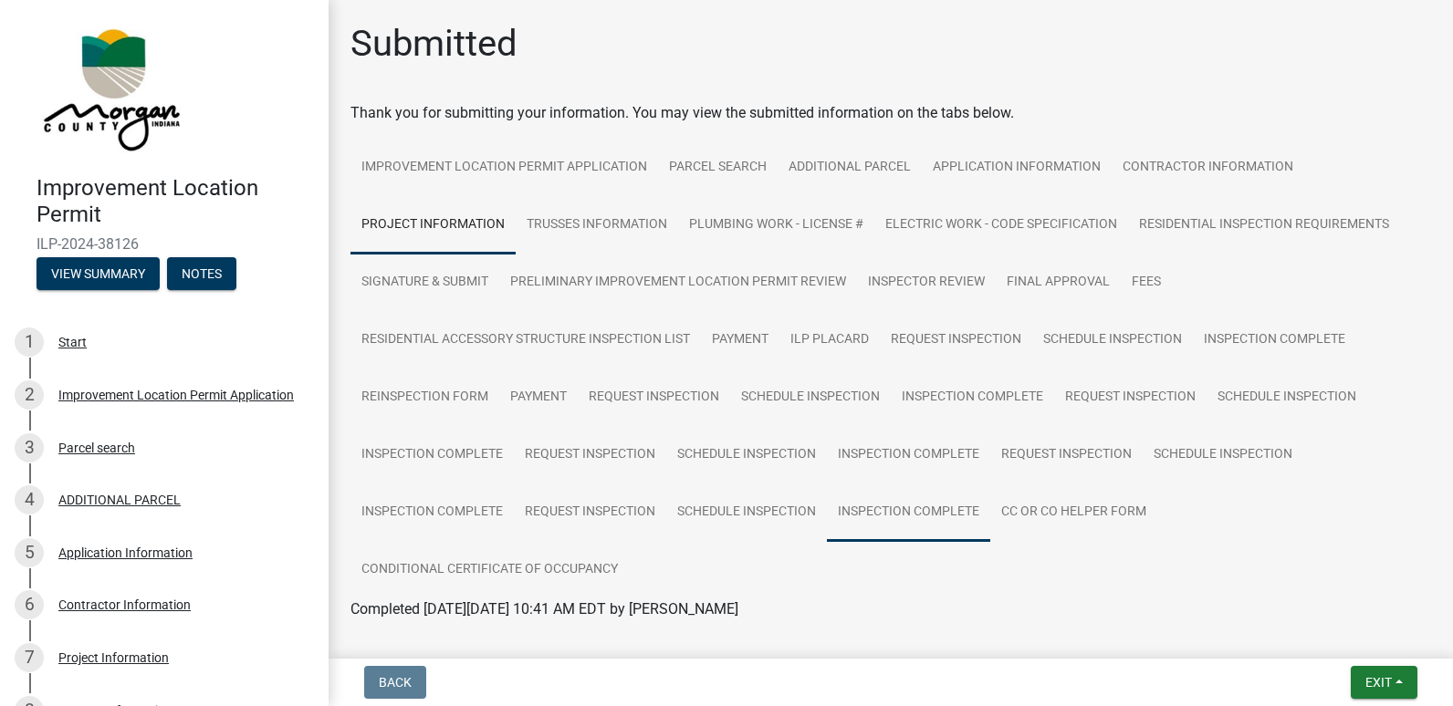
click at [934, 507] on link "Inspection Complete" at bounding box center [908, 513] width 163 height 58
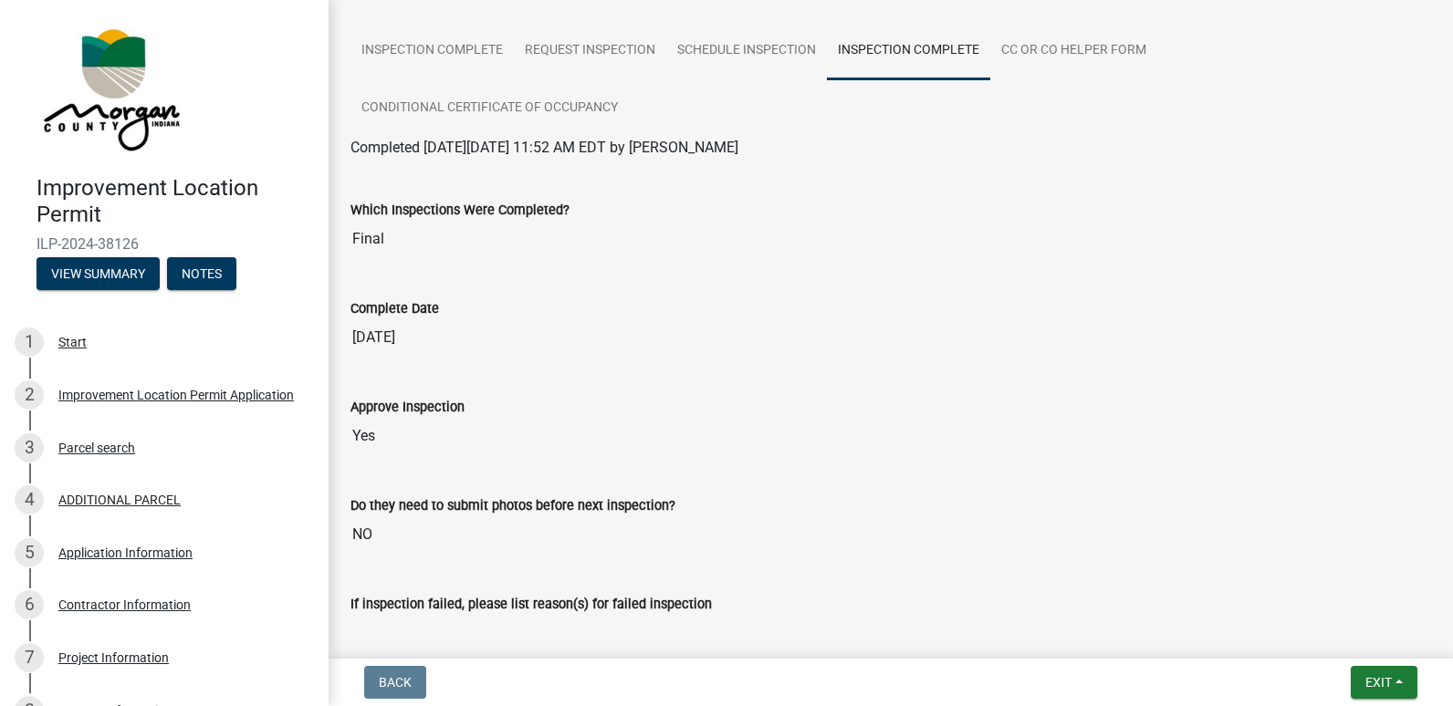
scroll to position [456, 0]
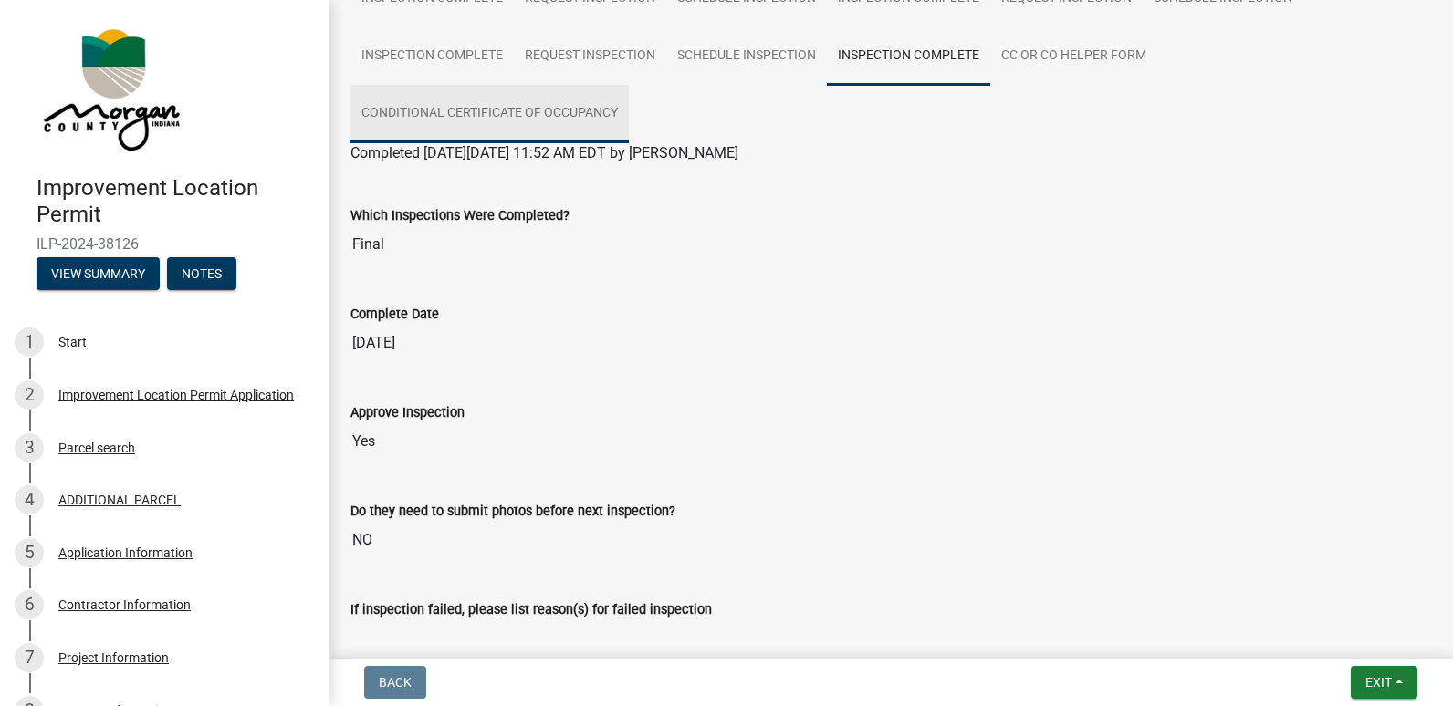
click at [476, 119] on link "Conditional Certificate of Occupancy" at bounding box center [489, 114] width 278 height 58
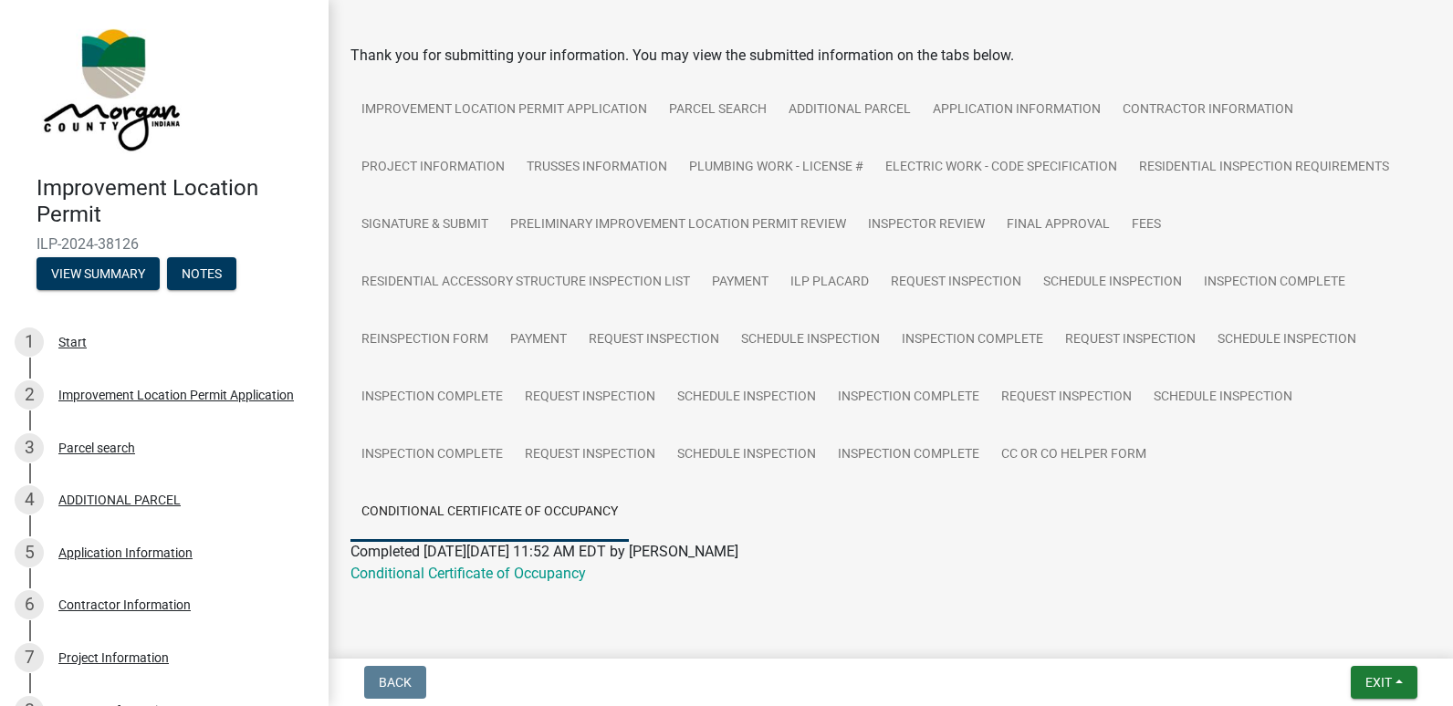
scroll to position [84, 0]
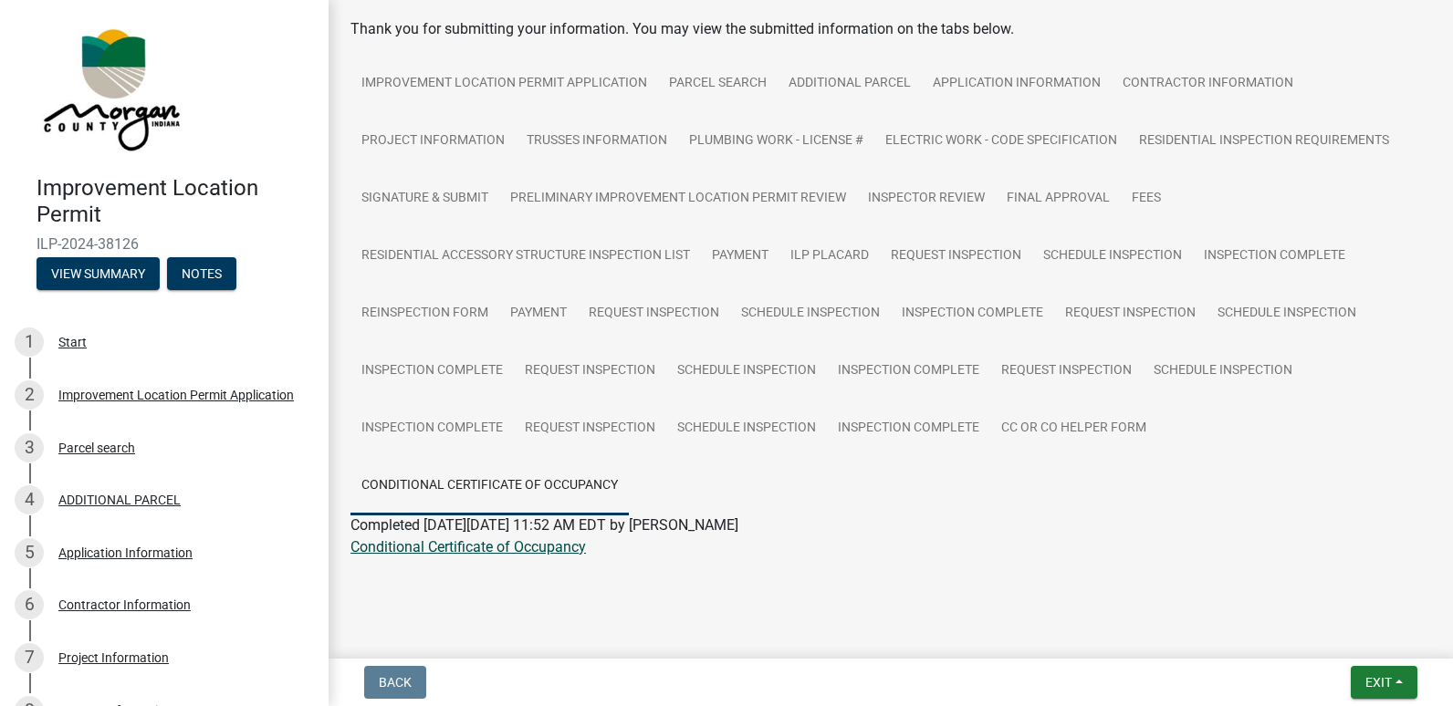
click at [475, 550] on link "Conditional Certificate of Occupancy" at bounding box center [467, 546] width 235 height 17
click at [473, 129] on link "Project Information" at bounding box center [432, 141] width 165 height 58
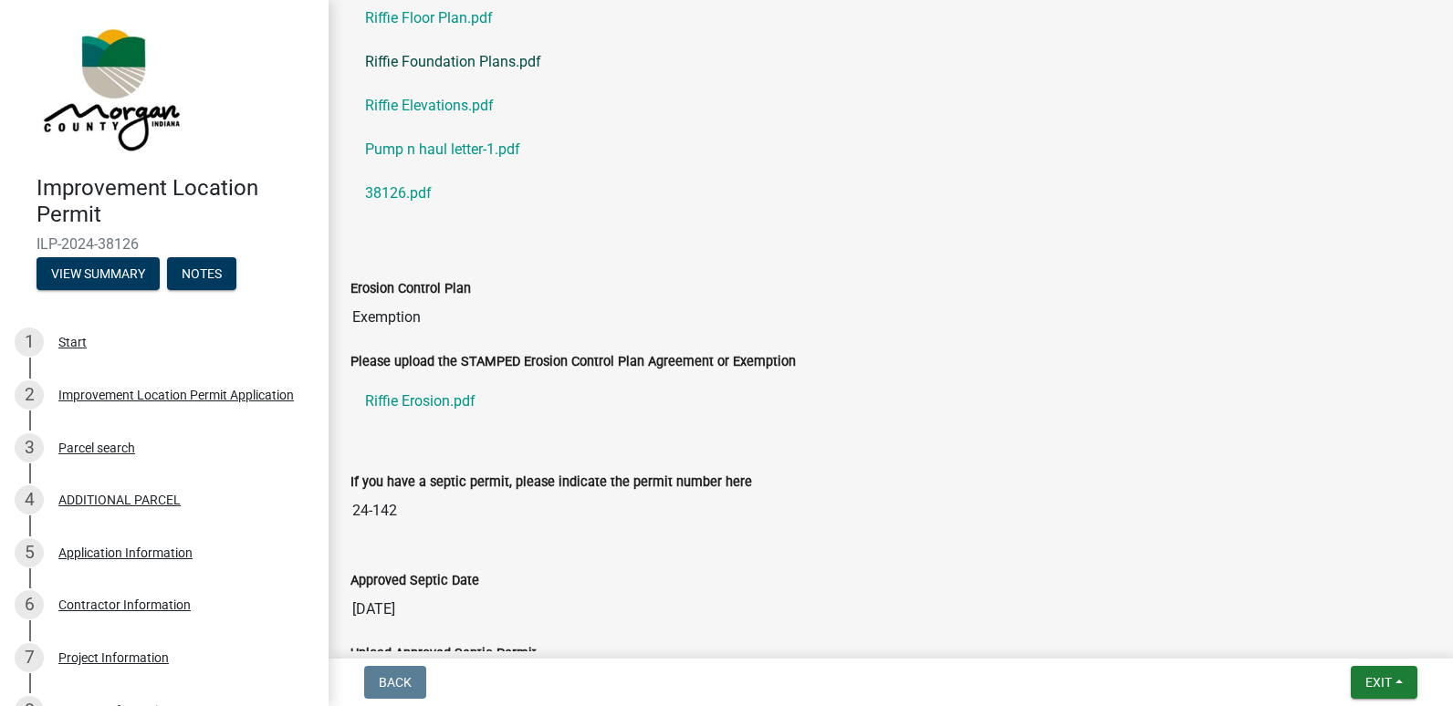
scroll to position [3278, 0]
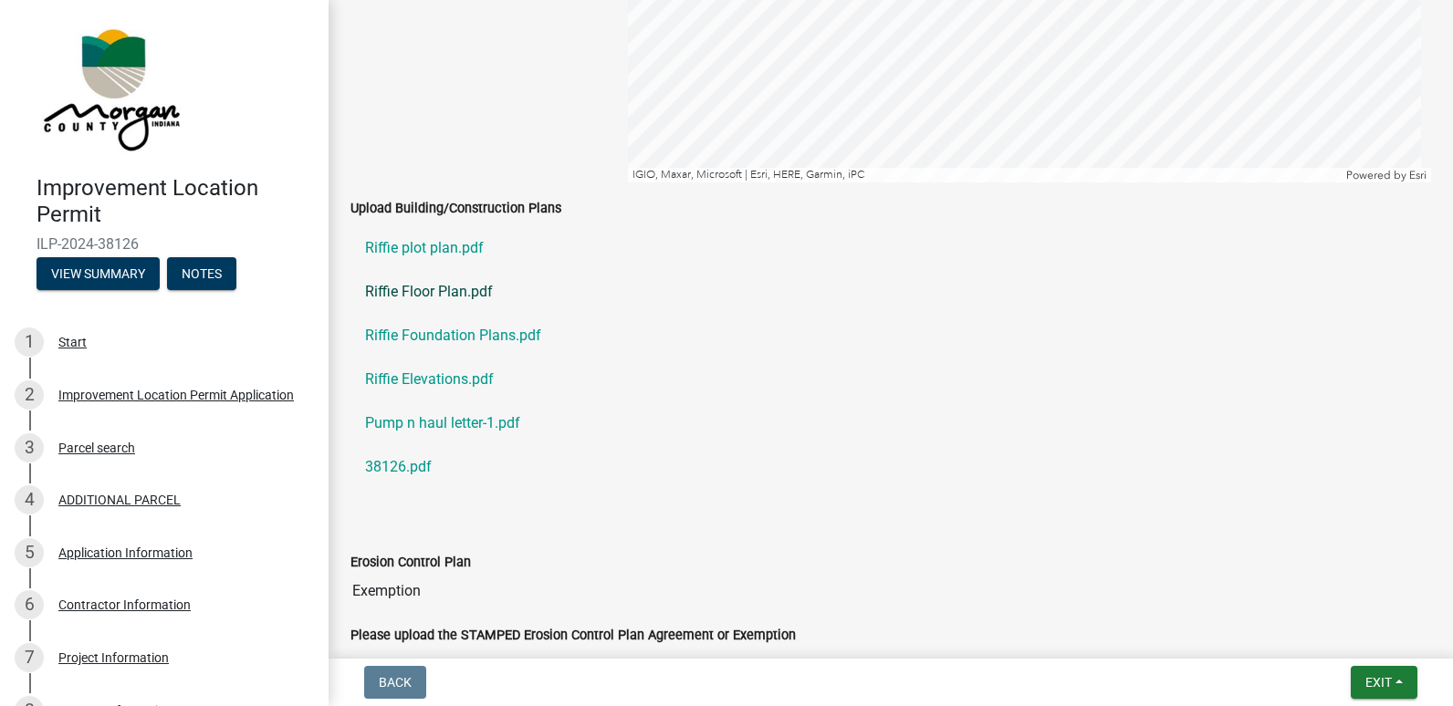
click at [455, 291] on link "Riffie Floor Plan.pdf" at bounding box center [890, 292] width 1080 height 44
